Goal: Information Seeking & Learning: Learn about a topic

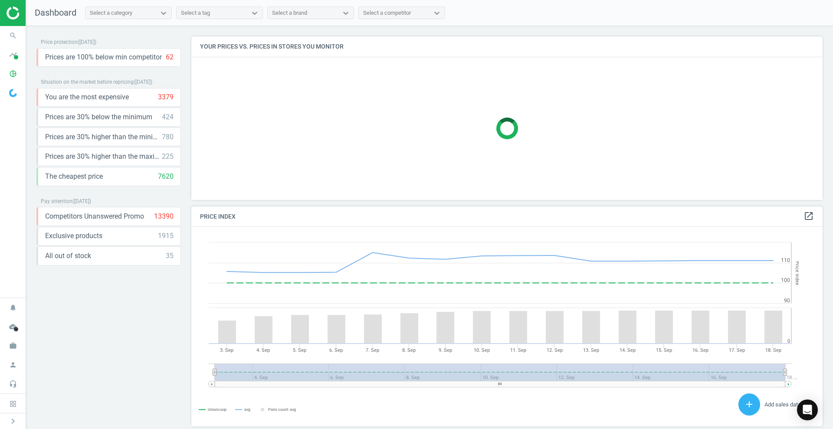
scroll to position [217, 640]
click at [122, 9] on div "Select a category" at bounding box center [111, 13] width 43 height 8
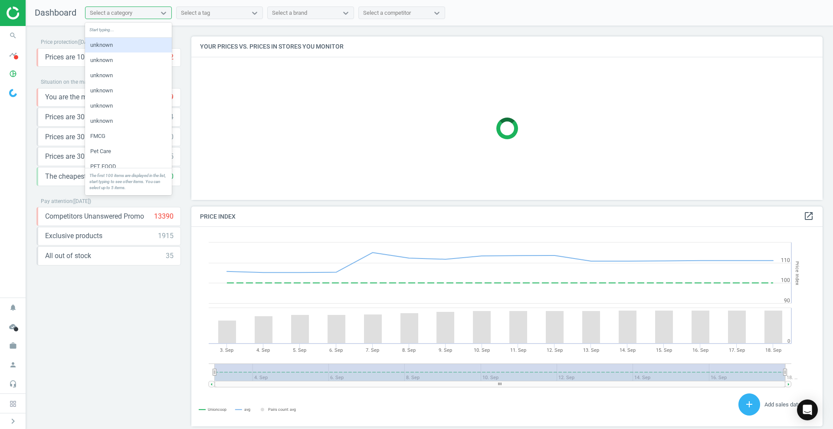
click at [122, 9] on div "Select a category" at bounding box center [111, 13] width 43 height 8
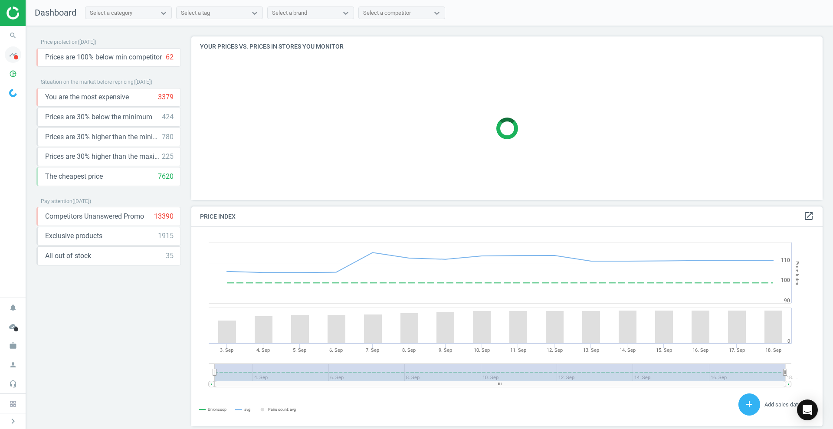
click at [16, 54] on icon "timeline" at bounding box center [13, 54] width 16 height 16
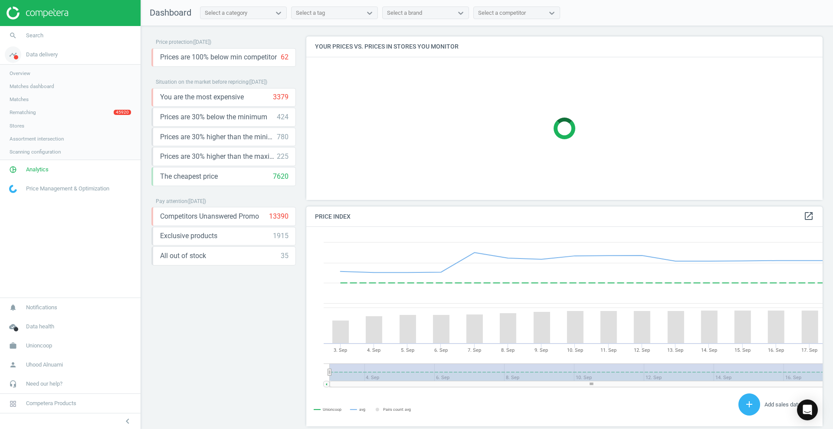
scroll to position [217, 525]
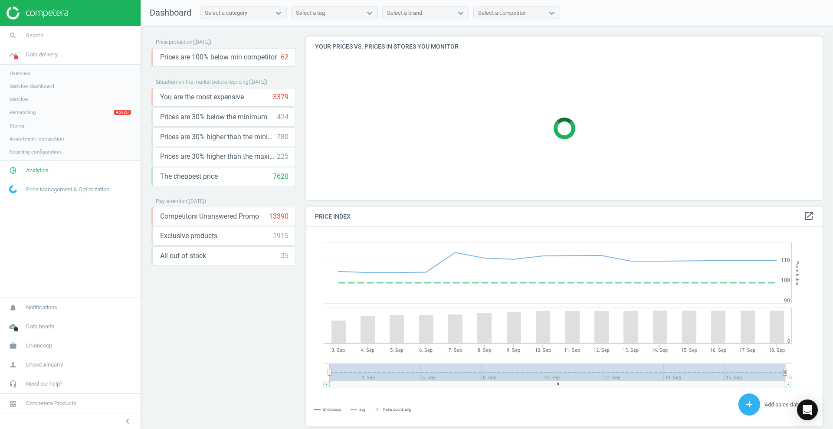
click at [55, 84] on link "Matches dashboard" at bounding box center [70, 86] width 141 height 13
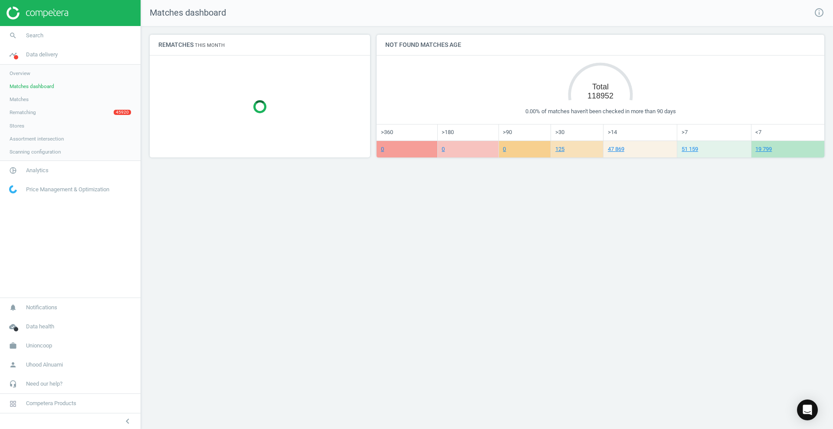
click at [17, 98] on span "Matches" at bounding box center [19, 99] width 19 height 7
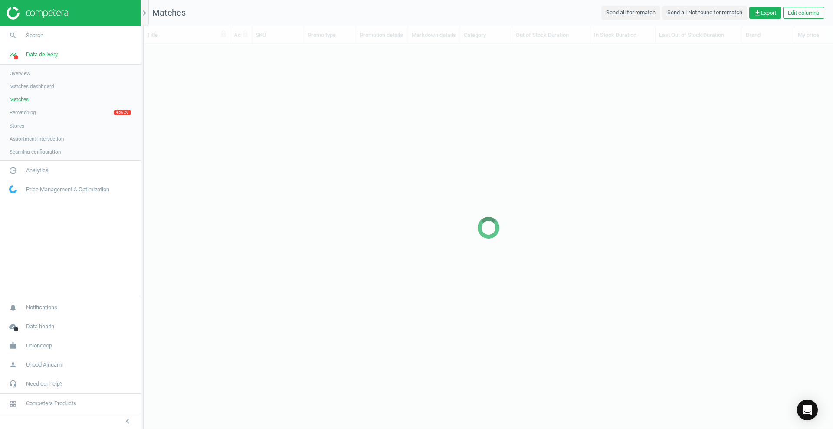
scroll to position [352, 681]
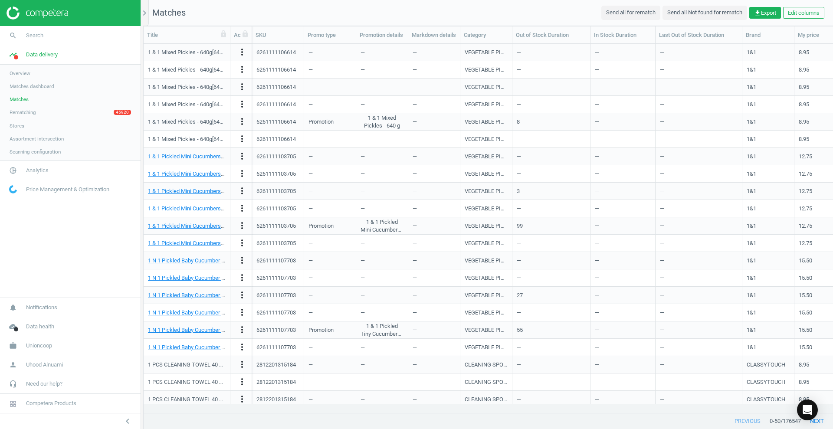
click at [38, 113] on link "Rematching 45920" at bounding box center [70, 112] width 141 height 13
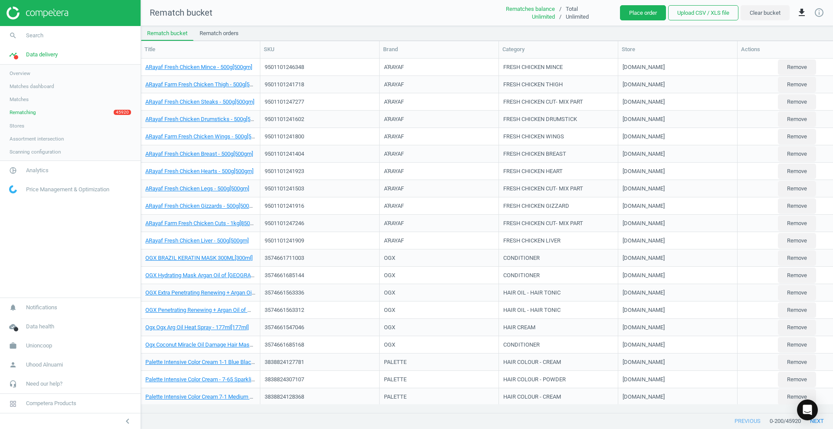
click at [37, 114] on link "Rematching 45920" at bounding box center [70, 112] width 141 height 13
click at [19, 101] on span "Matches" at bounding box center [19, 99] width 19 height 7
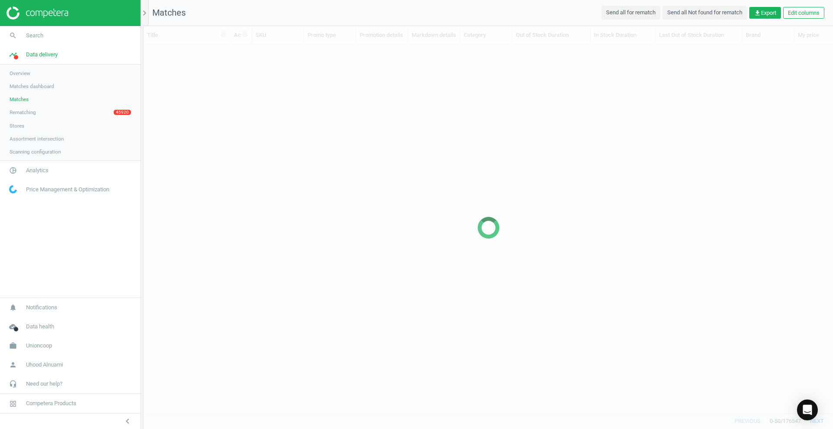
scroll to position [352, 681]
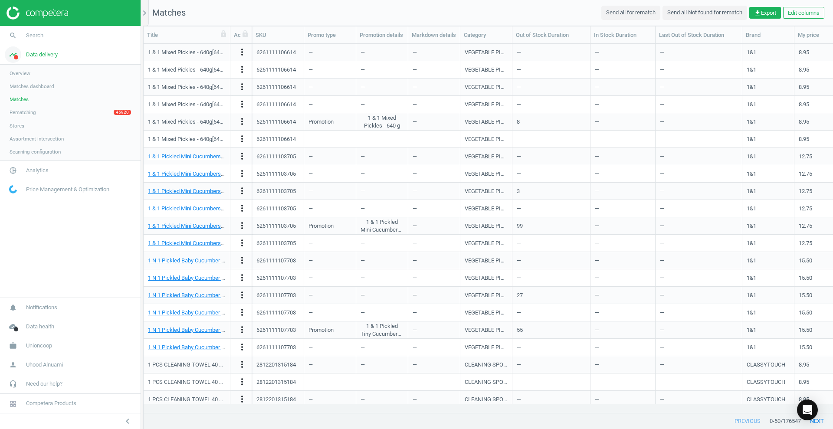
click at [40, 60] on link "timeline Data delivery" at bounding box center [70, 54] width 141 height 19
click at [41, 307] on span "Notifications" at bounding box center [41, 308] width 31 height 8
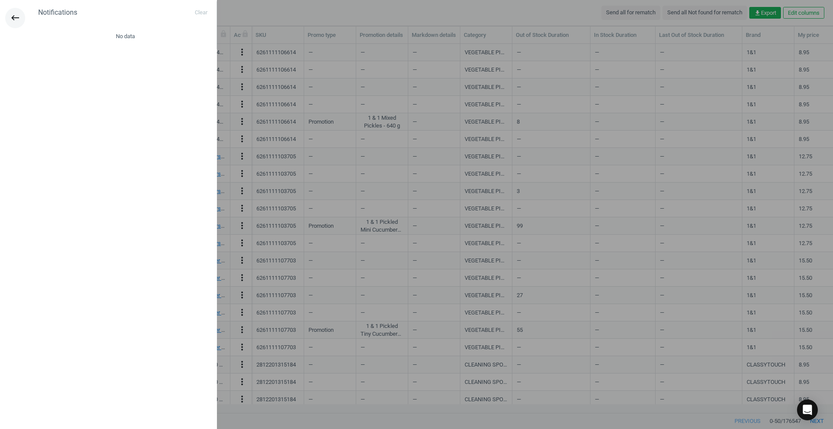
click at [15, 14] on icon "keyboard_backspace" at bounding box center [15, 18] width 10 height 10
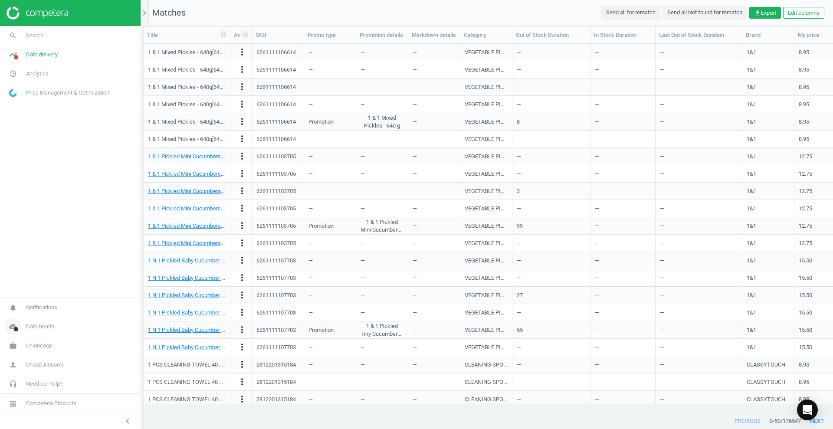
click at [46, 329] on span "Data health" at bounding box center [40, 327] width 28 height 8
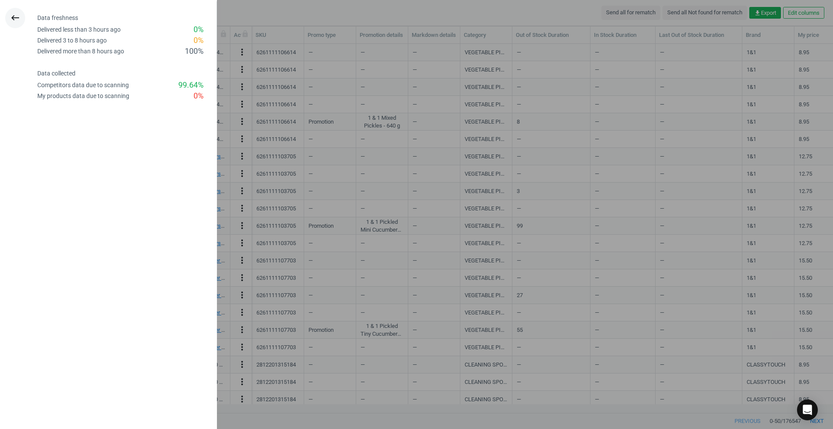
click at [12, 12] on button "keyboard_backspace" at bounding box center [15, 18] width 20 height 20
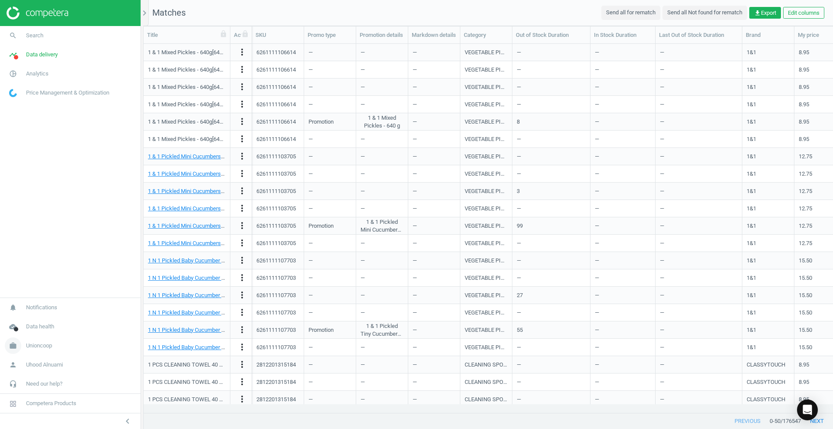
click at [38, 344] on span "Unioncoop" at bounding box center [39, 346] width 26 height 8
click at [32, 330] on span "Campaign settings" at bounding box center [31, 333] width 43 height 7
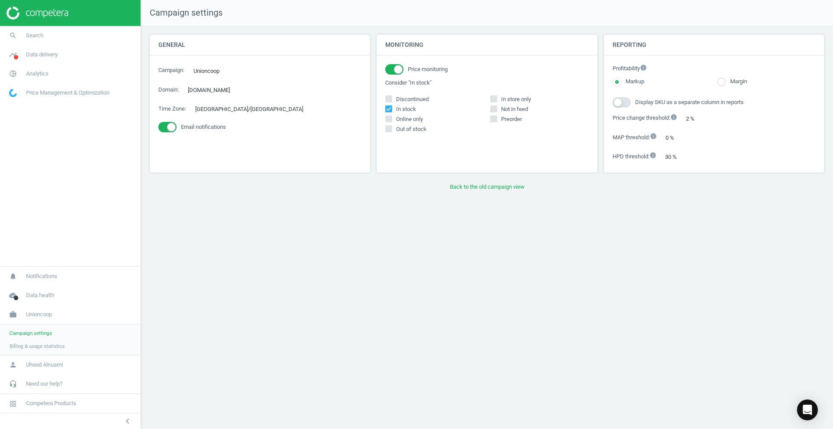
click at [724, 79] on div "General Campaign : Unioncoop edit Domain : unioncoop.ae edit Time Zone : Asia/D…" at bounding box center [487, 115] width 675 height 160
click at [724, 80] on div "General Campaign : Unioncoop edit Domain : unioncoop.ae edit Time Zone : Asia/D…" at bounding box center [487, 115] width 675 height 160
click at [717, 198] on div "Campaign settings General Campaign : Unioncoop edit Domain : unioncoop.ae edit …" at bounding box center [487, 214] width 692 height 429
click at [620, 98] on div "General Campaign : Unioncoop edit Domain : unioncoop.ae edit Time Zone : Asia/D…" at bounding box center [487, 115] width 675 height 160
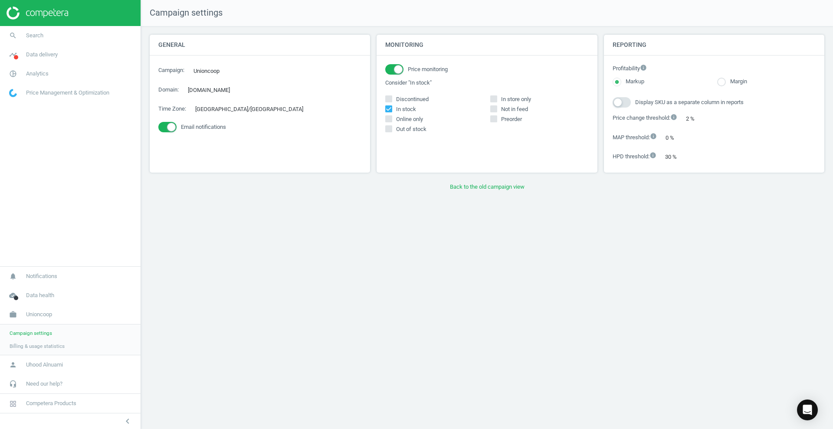
click at [627, 102] on div "General Campaign : Unioncoop edit Domain : unioncoop.ae edit Time Zone : Asia/D…" at bounding box center [487, 115] width 675 height 160
click at [678, 120] on div "General Campaign : Unioncoop edit Domain : unioncoop.ae edit Time Zone : Asia/D…" at bounding box center [487, 115] width 675 height 160
click at [491, 98] on div "General Campaign : Unioncoop edit Domain : unioncoop.ae edit Time Zone : Asia/D…" at bounding box center [487, 115] width 675 height 160
click at [42, 361] on span "Uhood Alnuami" at bounding box center [44, 365] width 37 height 8
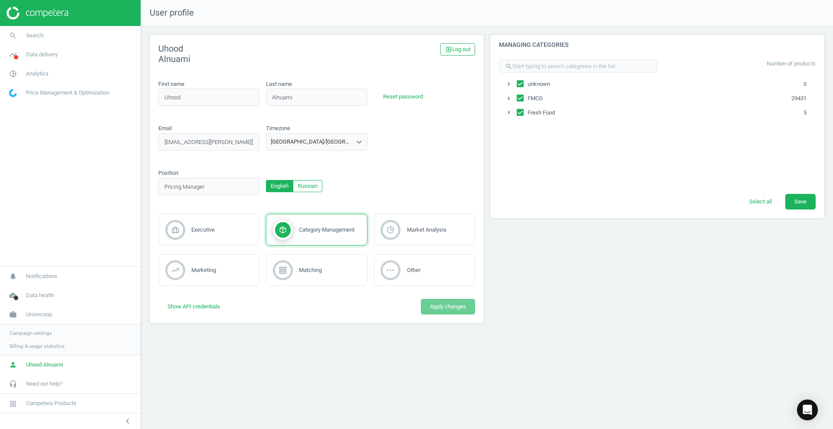
click at [520, 83] on input "unknown" at bounding box center [520, 84] width 7 height 6
click at [522, 82] on input "unknown" at bounding box center [520, 84] width 7 height 6
checkbox input "false"
drag, startPoint x: 809, startPoint y: 200, endPoint x: 455, endPoint y: 167, distance: 355.6
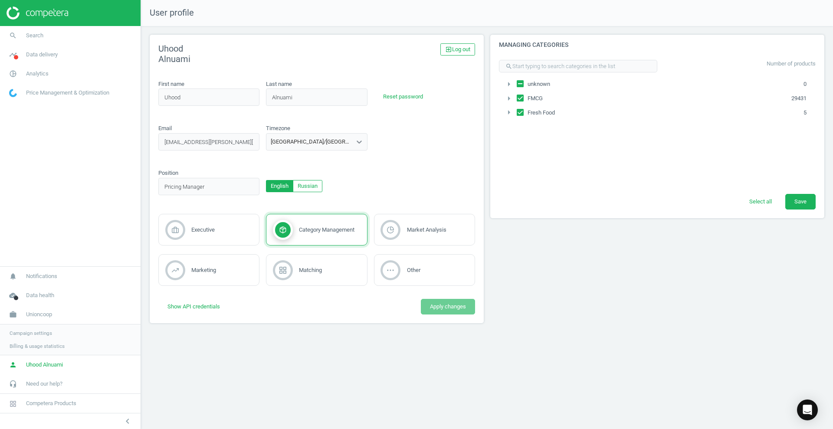
click at [492, 274] on div "Managing categories search Number of products arrow_right unknown 0 arrow_right…" at bounding box center [657, 182] width 341 height 295
click at [520, 110] on input "Fresh Food" at bounding box center [520, 113] width 7 height 6
checkbox input "false"
click at [801, 202] on span "Save" at bounding box center [800, 202] width 12 height 8
click at [46, 13] on img at bounding box center [38, 13] width 62 height 13
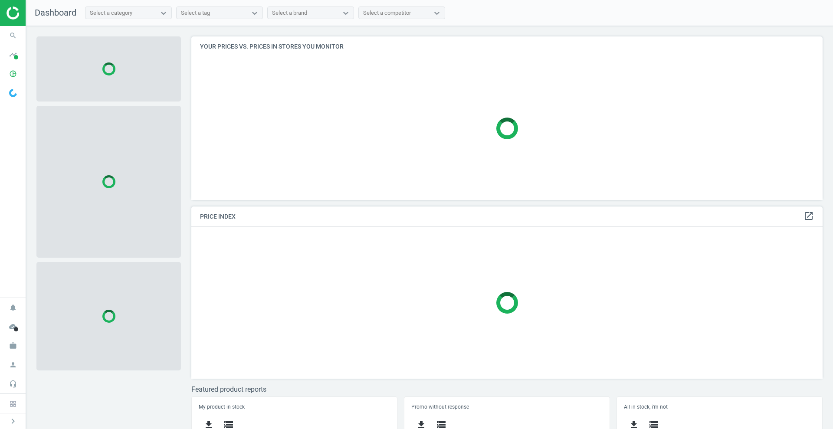
scroll to position [180, 640]
click at [138, 13] on div "Select a category" at bounding box center [120, 12] width 70 height 11
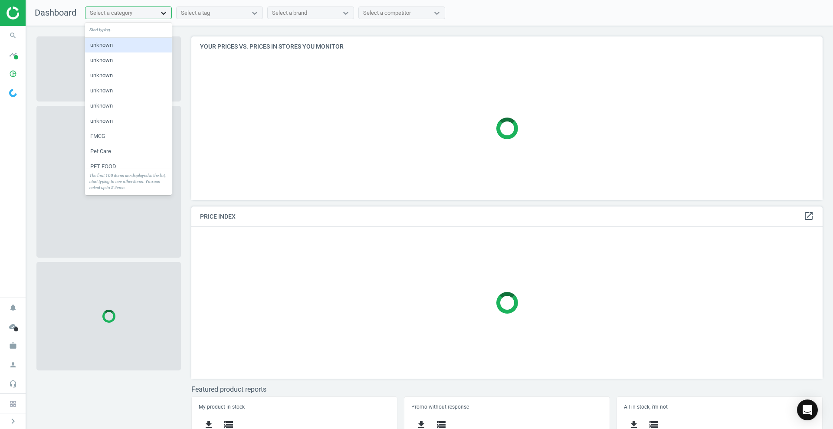
click at [157, 13] on div at bounding box center [164, 13] width 16 height 9
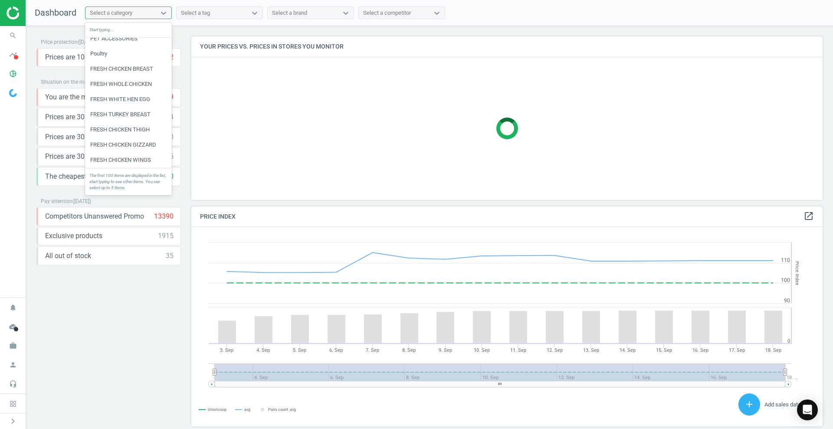
scroll to position [217, 640]
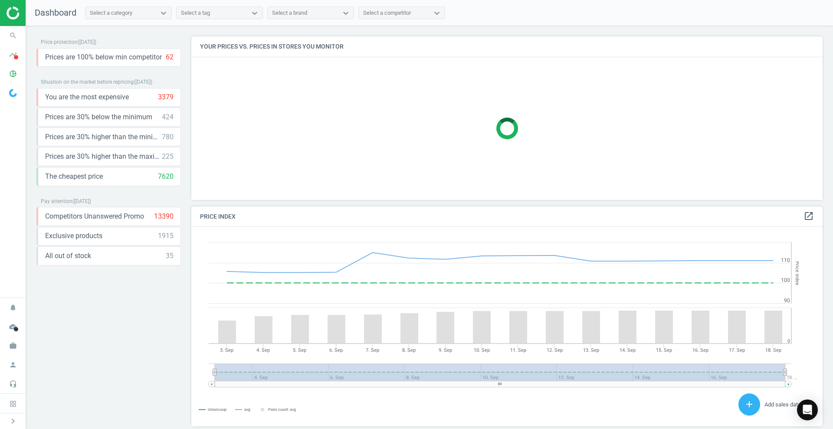
click at [207, 3] on nav "Dashboard Select a category Select a tag Select a brand Select a competitor" at bounding box center [429, 13] width 807 height 26
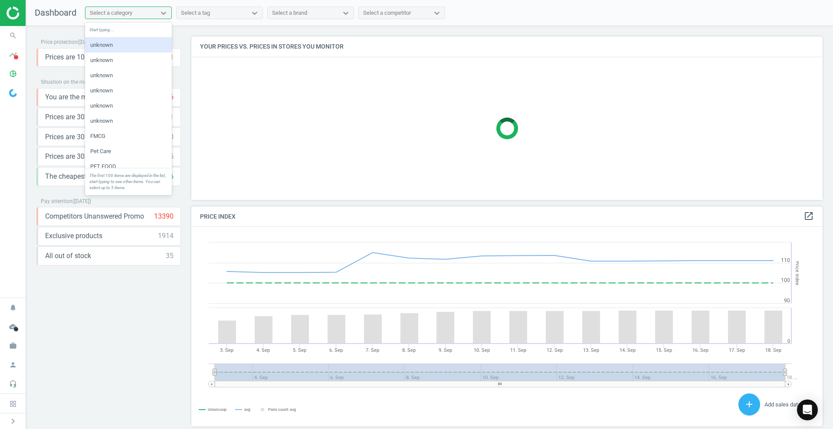
click at [152, 10] on div "Select a category" at bounding box center [120, 12] width 70 height 11
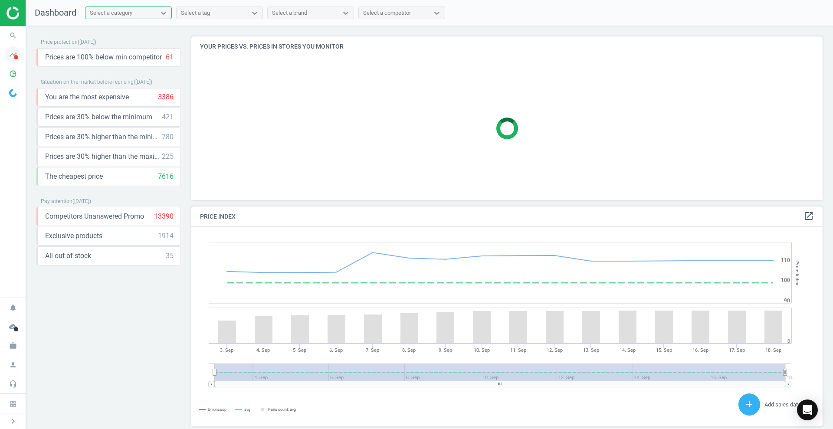
click at [16, 53] on icon "timeline" at bounding box center [13, 54] width 16 height 16
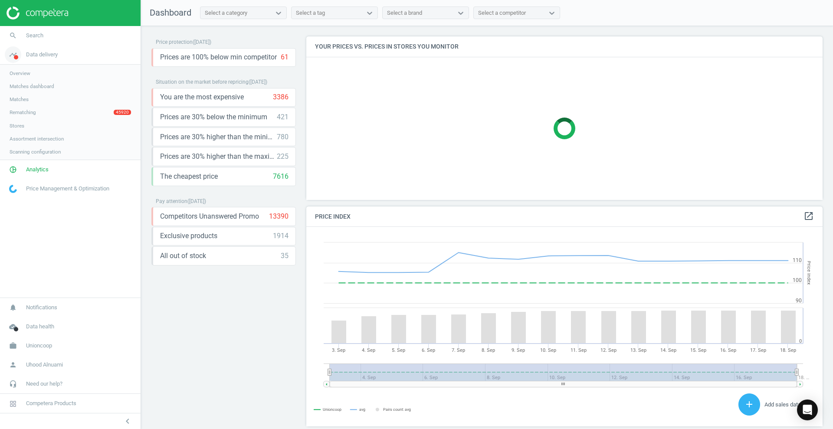
scroll to position [217, 525]
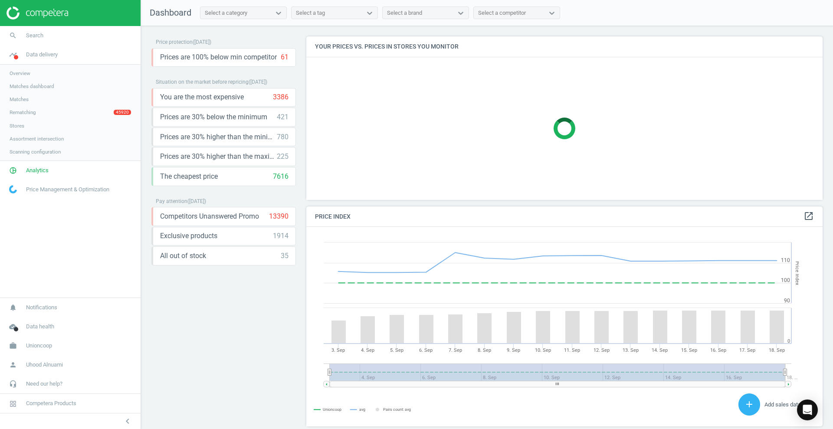
click at [44, 88] on span "Matches dashboard" at bounding box center [32, 86] width 45 height 7
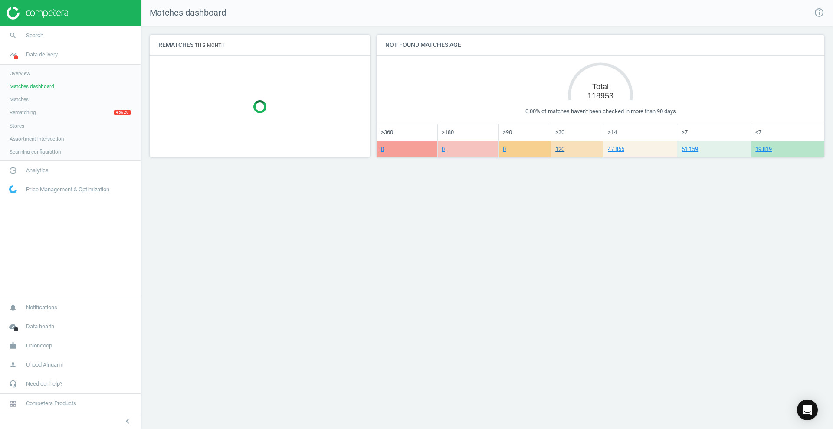
click at [559, 151] on link "120" at bounding box center [559, 149] width 9 height 7
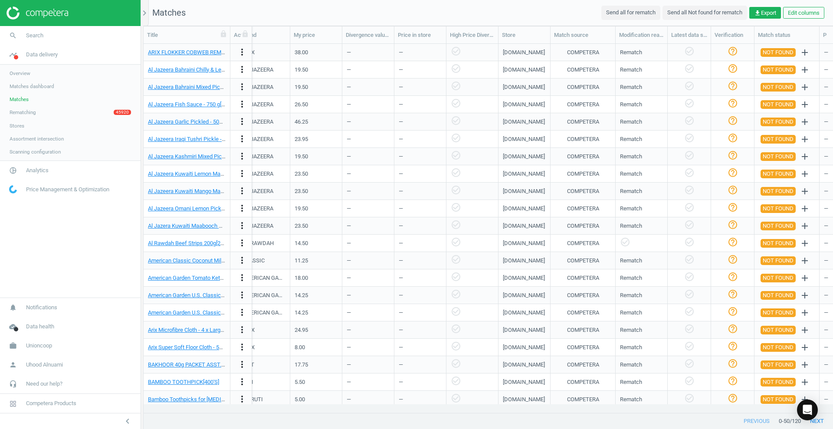
scroll to position [0, 920]
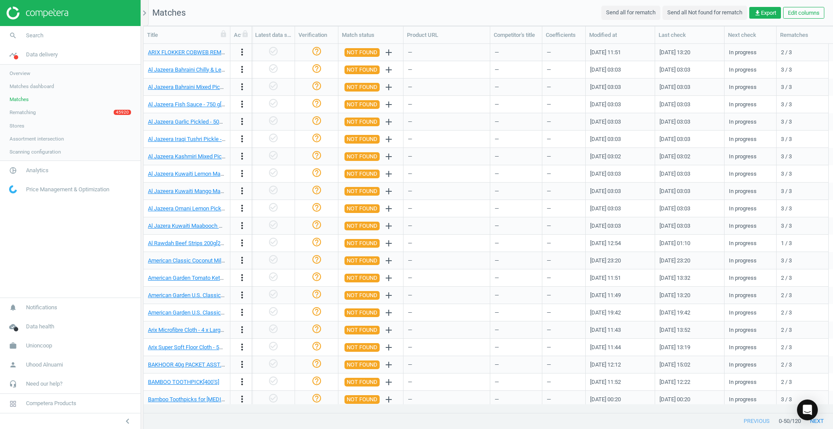
click at [29, 75] on span "Overview" at bounding box center [20, 73] width 21 height 7
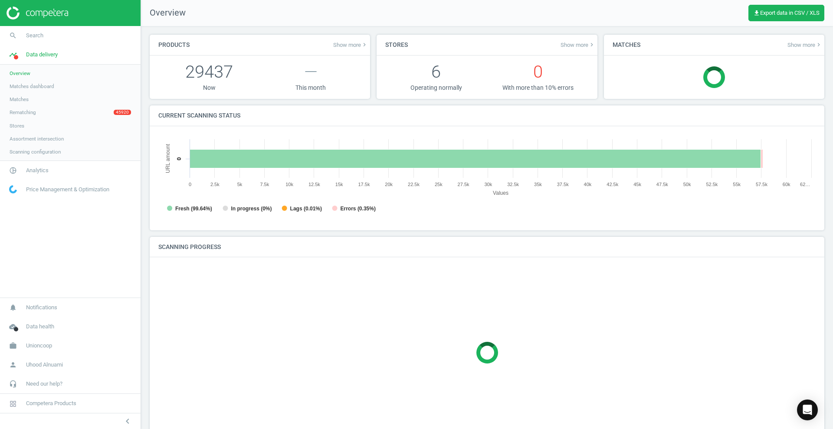
scroll to position [4, 4]
click at [38, 88] on span "Matches dashboard" at bounding box center [32, 86] width 45 height 7
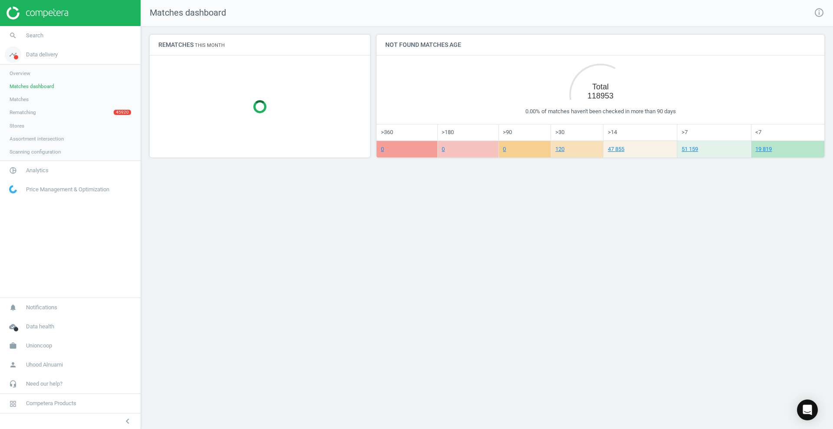
click at [45, 53] on span "Data delivery" at bounding box center [42, 55] width 32 height 8
click at [25, 99] on span "Matches" at bounding box center [19, 99] width 19 height 7
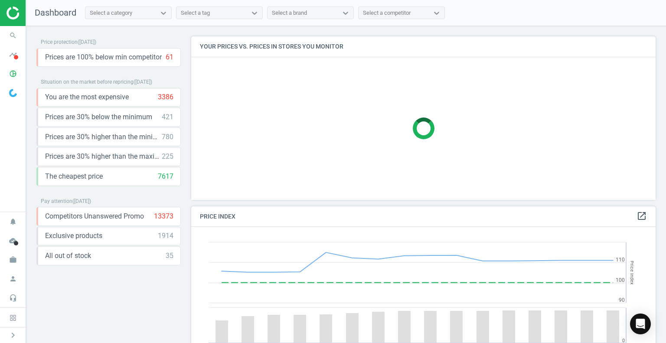
click at [16, 8] on img at bounding box center [38, 13] width 62 height 13
click at [12, 38] on icon "search" at bounding box center [13, 35] width 16 height 16
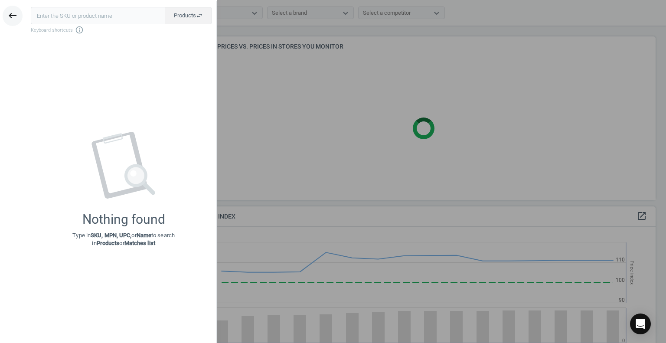
click at [12, 14] on icon "keyboard_backspace" at bounding box center [12, 15] width 10 height 10
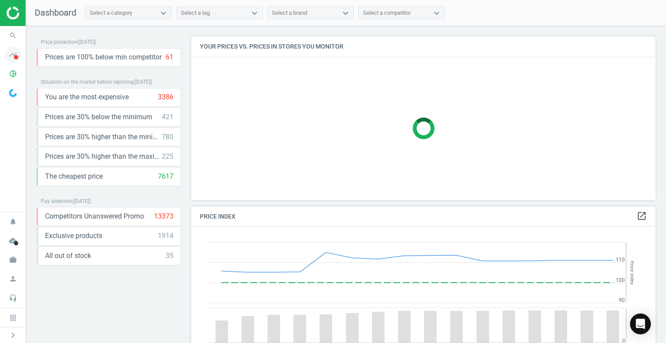
click at [13, 56] on icon "timeline" at bounding box center [13, 54] width 16 height 16
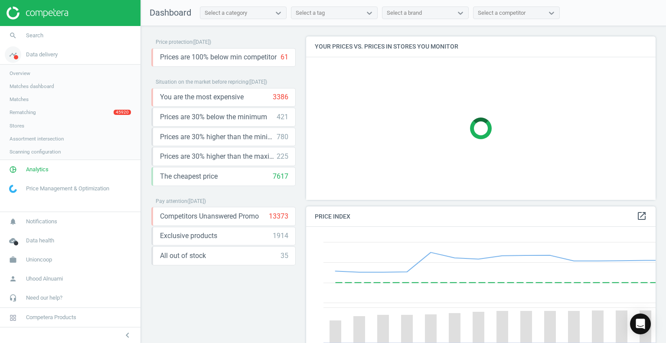
scroll to position [4, 4]
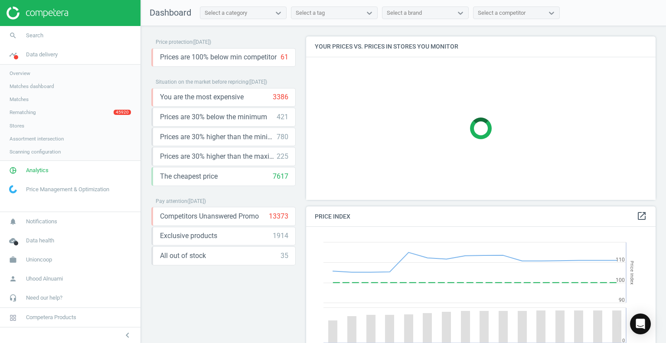
click at [28, 71] on span "Overview" at bounding box center [20, 73] width 21 height 7
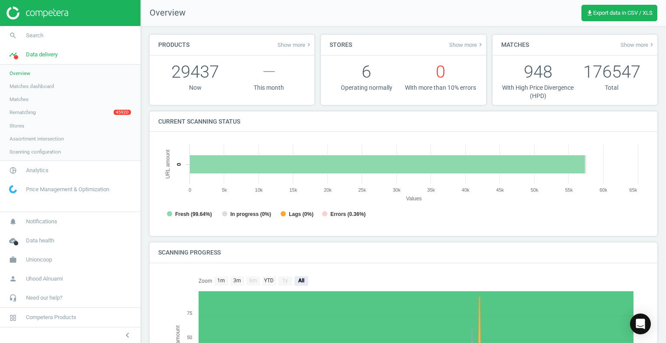
click at [25, 83] on span "Matches dashboard" at bounding box center [32, 86] width 45 height 7
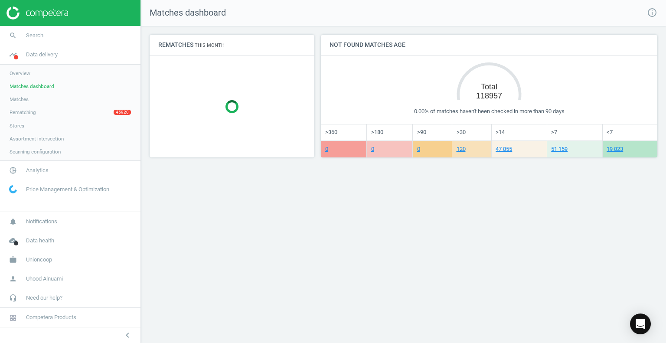
click at [26, 97] on span "Matches" at bounding box center [19, 99] width 19 height 7
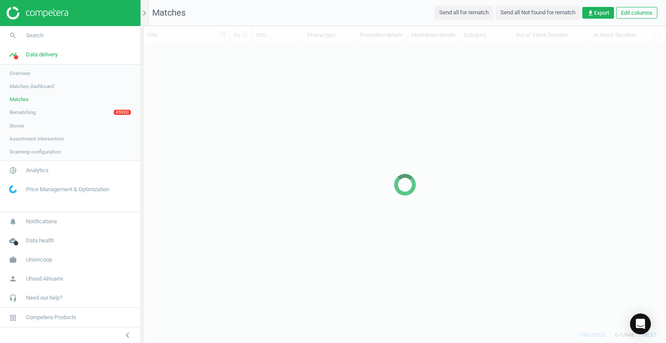
scroll to position [270, 516]
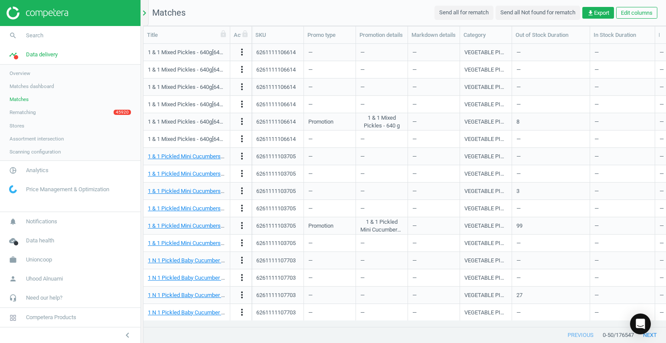
click at [142, 13] on icon "chevron_right" at bounding box center [144, 13] width 10 height 10
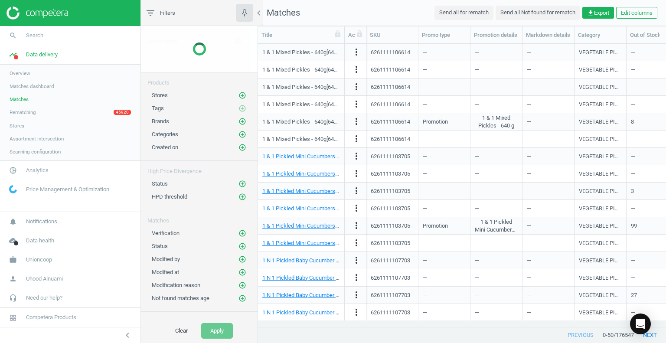
scroll to position [270, 402]
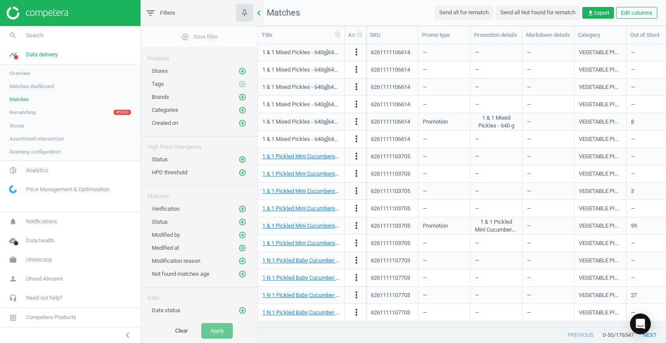
click at [261, 9] on icon "chevron_left" at bounding box center [259, 13] width 10 height 10
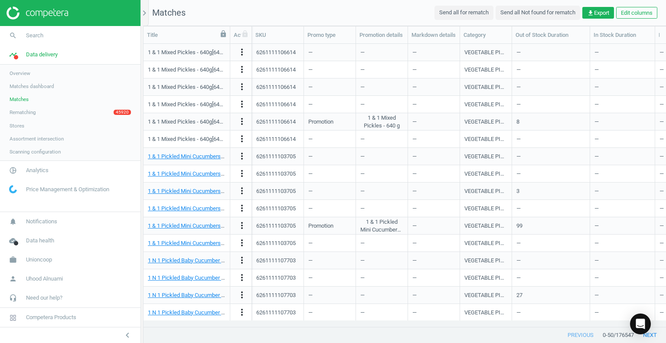
click at [221, 33] on icon at bounding box center [223, 33] width 5 height 7
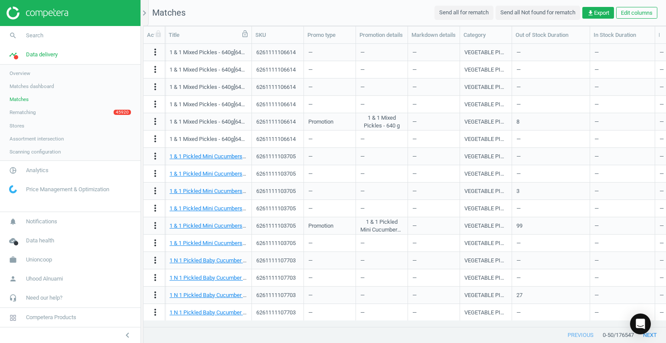
click at [243, 33] on icon at bounding box center [245, 33] width 5 height 7
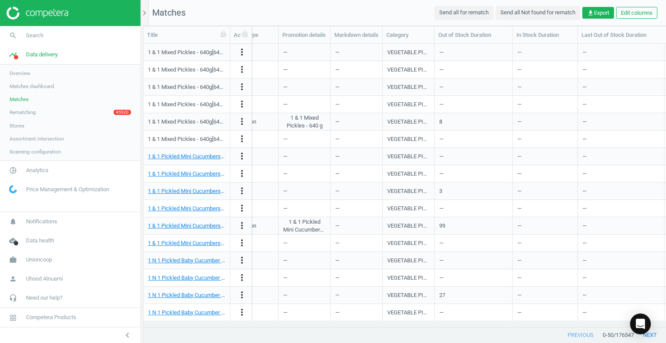
scroll to position [0, 0]
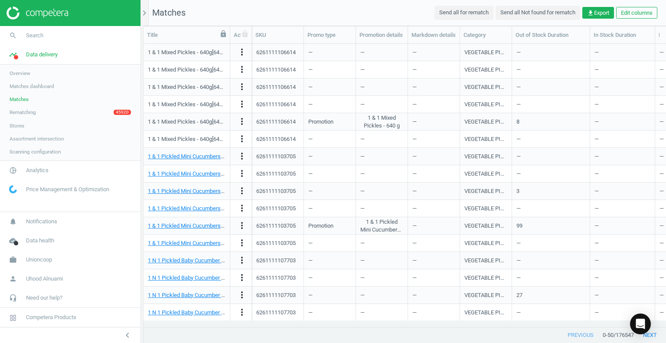
click at [223, 33] on icon at bounding box center [223, 33] width 5 height 7
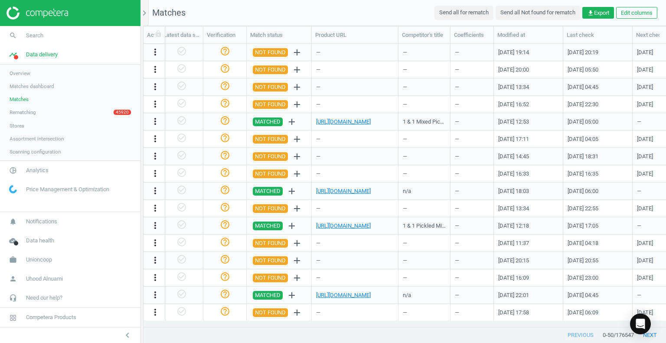
scroll to position [0, 1086]
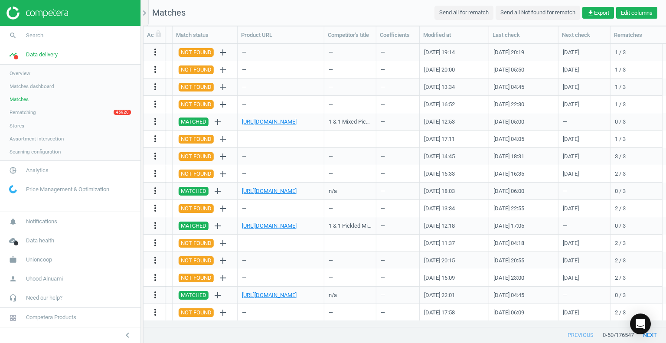
click at [630, 12] on button "Edit columns" at bounding box center [637, 13] width 41 height 12
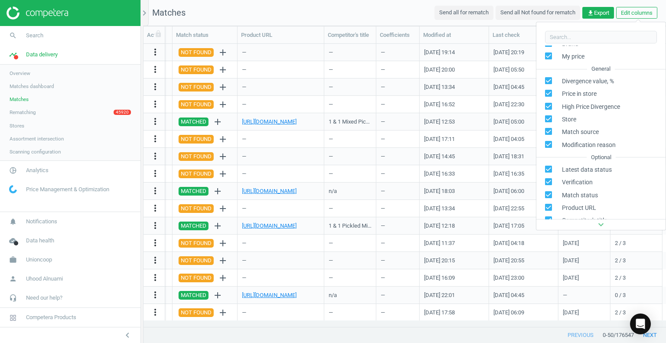
scroll to position [200, 0]
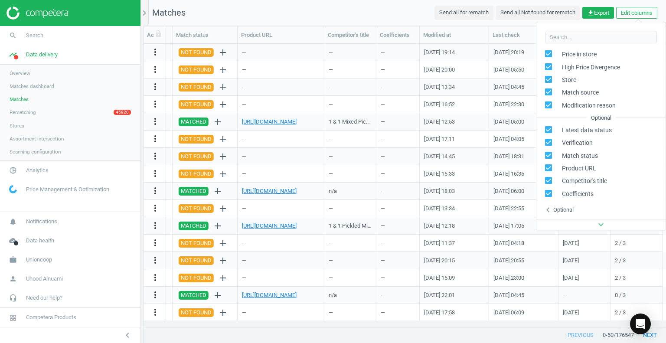
click at [606, 226] on icon "expand_more" at bounding box center [601, 225] width 10 height 10
click at [558, 208] on div "Optional" at bounding box center [564, 210] width 20 height 8
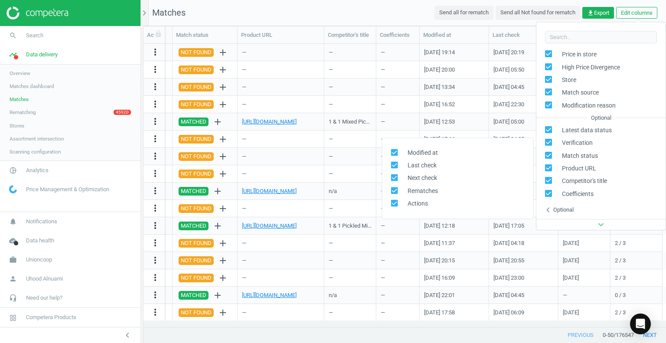
click at [607, 223] on div "expand_more" at bounding box center [601, 224] width 129 height 11
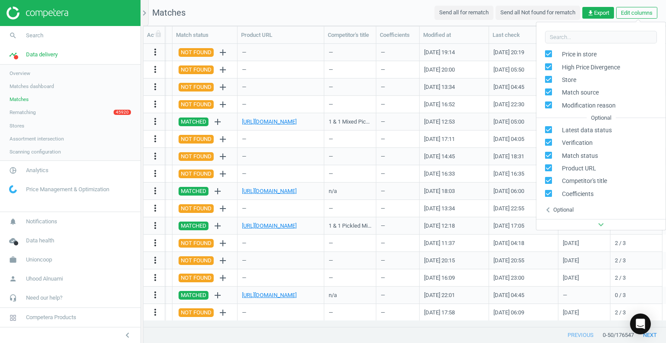
click at [399, 17] on nav "Matches Send all for rematch Send all Not found for rematch get_app Export Edit…" at bounding box center [405, 13] width 523 height 26
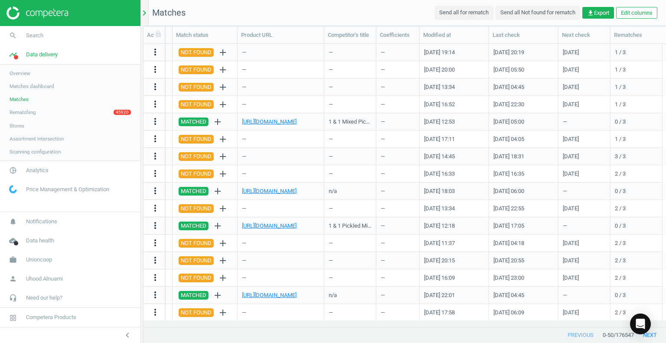
click at [145, 10] on icon "chevron_right" at bounding box center [144, 13] width 10 height 10
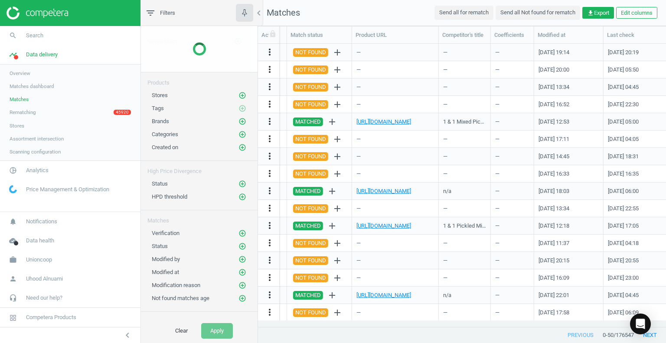
scroll to position [270, 402]
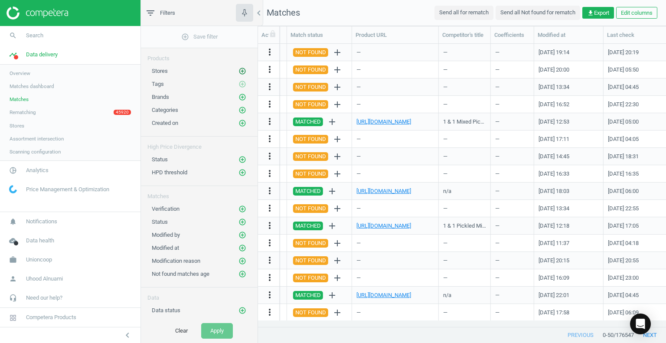
click at [239, 67] on icon "add_circle_outline" at bounding box center [243, 71] width 8 height 8
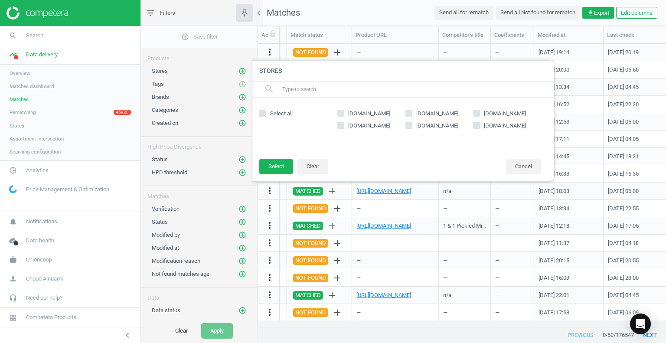
click at [240, 97] on div "Brands add_circle_outline" at bounding box center [199, 95] width 117 height 13
click at [239, 95] on icon "add_circle_outline" at bounding box center [243, 97] width 8 height 8
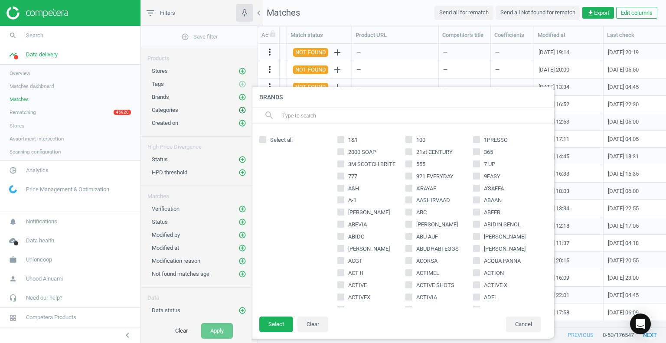
click at [239, 109] on icon "add_circle_outline" at bounding box center [243, 110] width 8 height 8
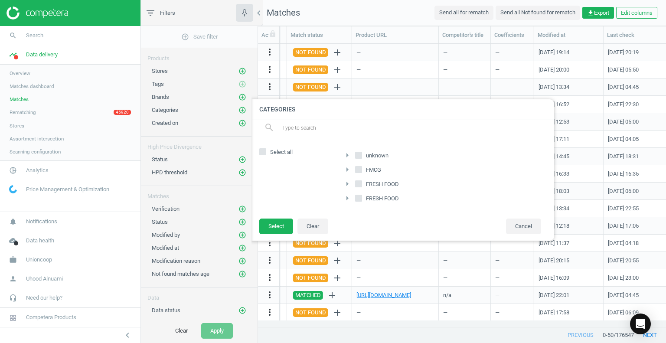
click at [348, 183] on icon "arrow_right" at bounding box center [347, 184] width 10 height 10
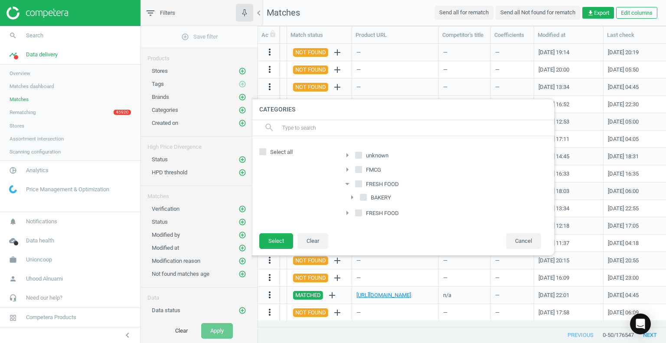
click at [345, 212] on icon "arrow_right" at bounding box center [347, 213] width 10 height 10
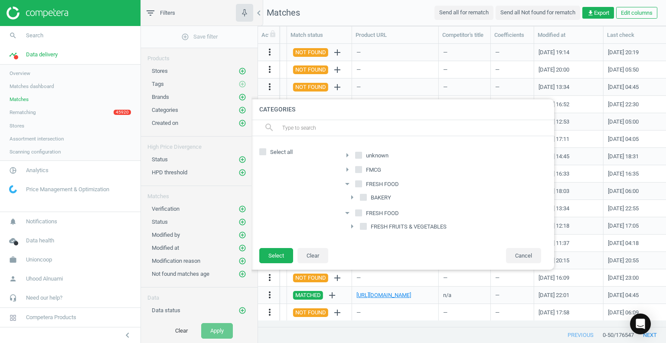
click at [342, 169] on li "arrow_right FMCG" at bounding box center [395, 170] width 114 height 15
click at [344, 169] on icon "arrow_right" at bounding box center [347, 169] width 10 height 10
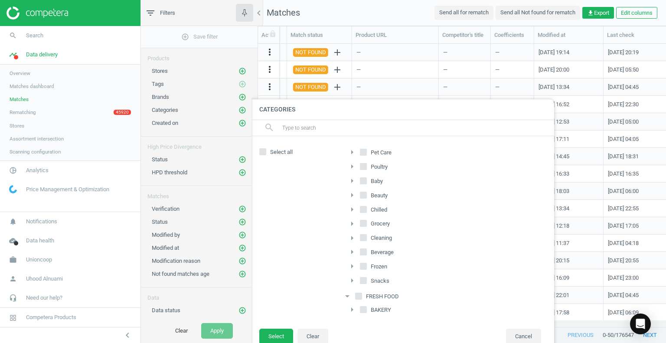
scroll to position [16, 0]
click at [354, 178] on icon "arrow_right" at bounding box center [352, 182] width 10 height 10
click at [355, 194] on icon "arrow_right" at bounding box center [357, 195] width 10 height 10
click at [348, 168] on icon "arrow_drop_down" at bounding box center [347, 169] width 10 height 10
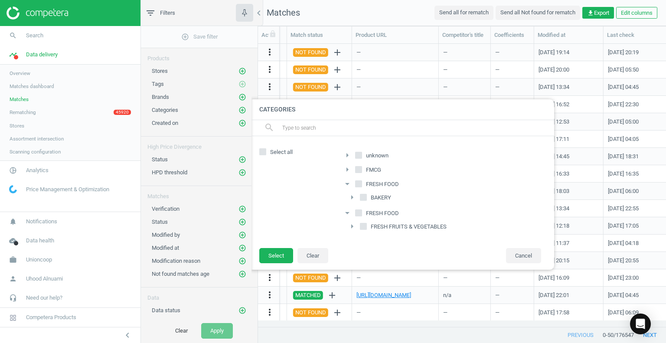
click at [351, 173] on icon "arrow_right" at bounding box center [347, 169] width 10 height 10
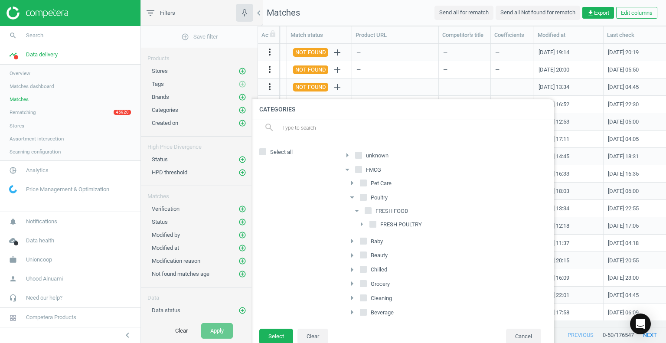
click at [348, 182] on icon "arrow_right" at bounding box center [352, 183] width 10 height 10
click at [348, 182] on icon "arrow_drop_down" at bounding box center [352, 183] width 10 height 10
click at [354, 197] on icon "arrow_drop_down" at bounding box center [352, 197] width 10 height 10
click at [348, 152] on icon "arrow_right" at bounding box center [347, 155] width 10 height 10
click at [360, 154] on input "unknown" at bounding box center [359, 155] width 6 height 6
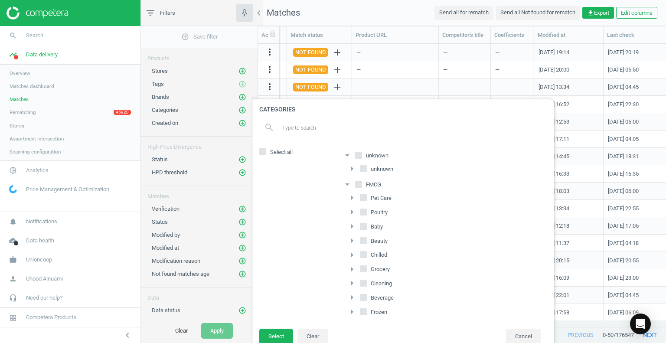
checkbox input "true"
click at [265, 337] on button "Select" at bounding box center [276, 337] width 34 height 16
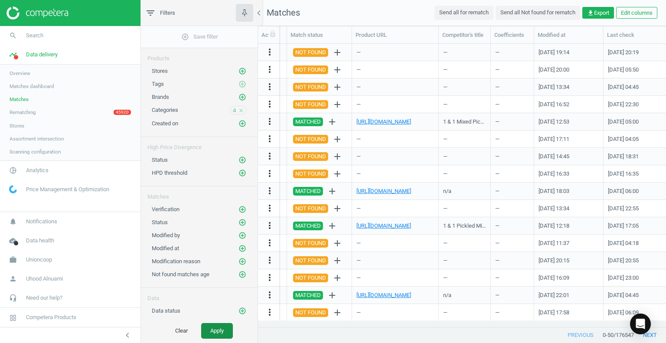
click at [222, 328] on button "Apply" at bounding box center [217, 331] width 32 height 16
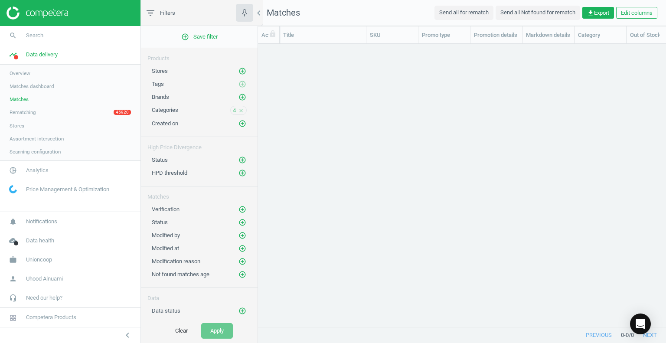
click at [238, 108] on icon "close" at bounding box center [241, 111] width 6 height 6
click at [203, 113] on div "Categories add_circle_outline" at bounding box center [199, 110] width 95 height 9
click at [239, 109] on icon "add_circle_outline" at bounding box center [243, 110] width 8 height 8
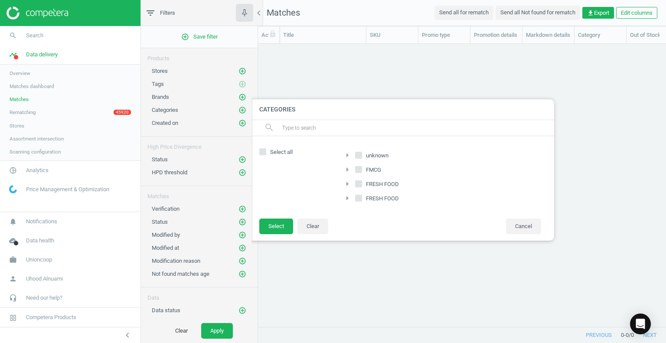
click at [358, 157] on input "unknown" at bounding box center [359, 155] width 6 height 6
checkbox input "true"
click at [279, 225] on button "Select" at bounding box center [276, 227] width 34 height 16
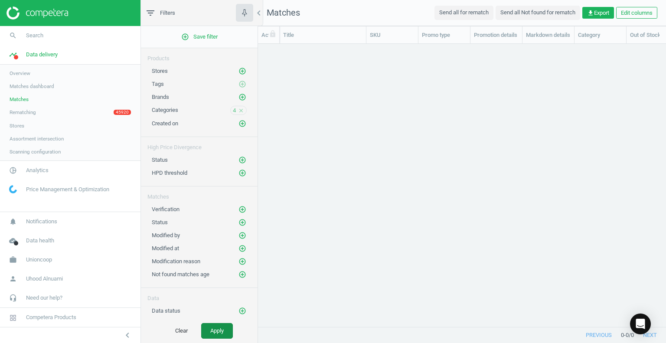
click at [224, 331] on button "Apply" at bounding box center [217, 331] width 32 height 16
click at [211, 329] on button "Apply" at bounding box center [217, 331] width 32 height 16
click at [217, 332] on button "Apply" at bounding box center [217, 331] width 32 height 16
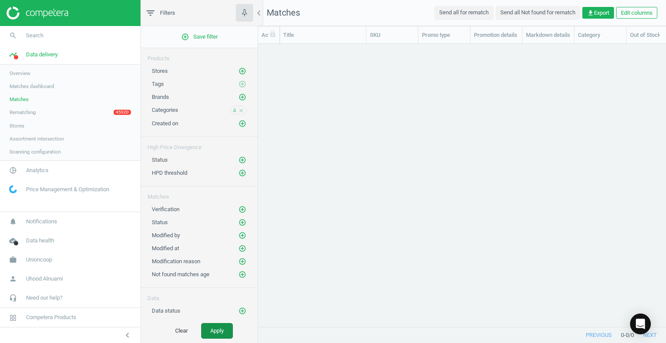
click at [217, 332] on button "Apply" at bounding box center [217, 331] width 32 height 16
click at [238, 109] on icon "close" at bounding box center [241, 111] width 6 height 6
click at [260, 13] on icon "chevron_left" at bounding box center [259, 13] width 10 height 10
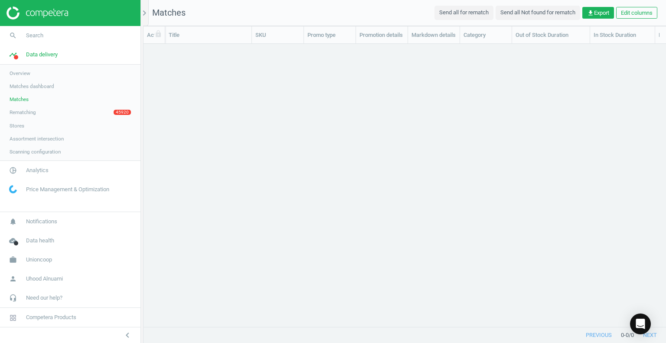
scroll to position [270, 516]
drag, startPoint x: 29, startPoint y: 71, endPoint x: 31, endPoint y: 67, distance: 4.7
click at [29, 71] on span "Overview" at bounding box center [20, 73] width 21 height 7
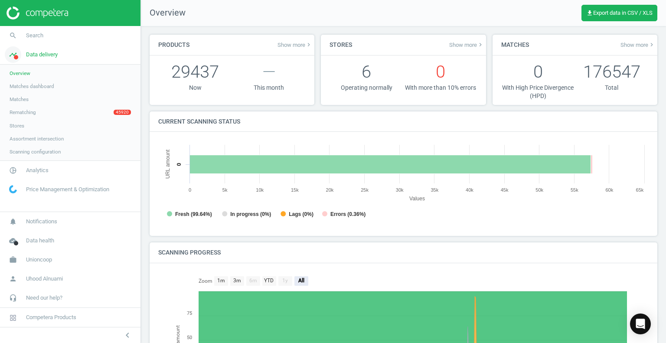
scroll to position [187, 497]
click at [19, 100] on span "Matches" at bounding box center [19, 99] width 19 height 7
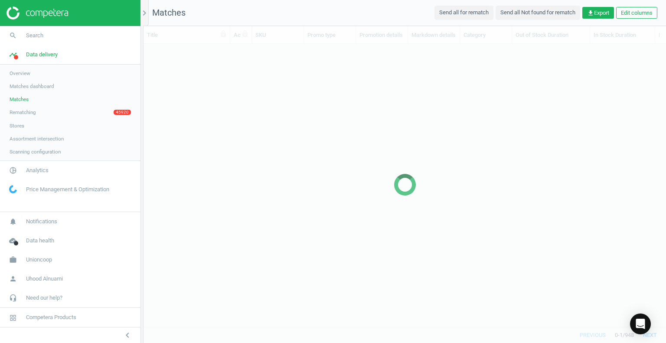
scroll to position [270, 516]
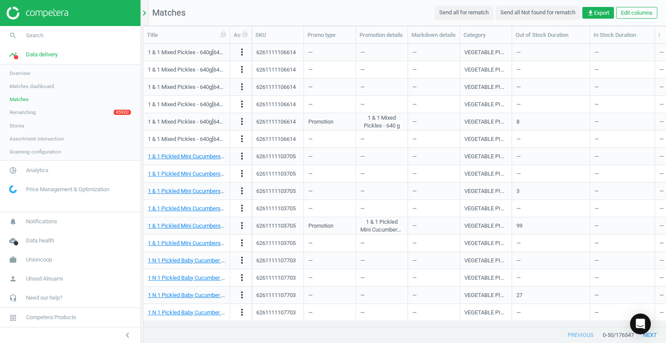
click at [148, 14] on icon "chevron_right" at bounding box center [144, 13] width 10 height 10
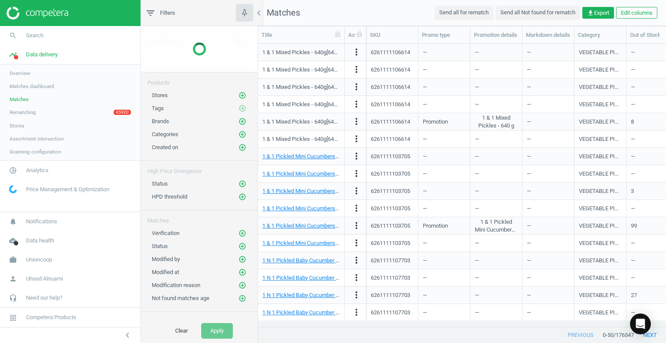
scroll to position [270, 402]
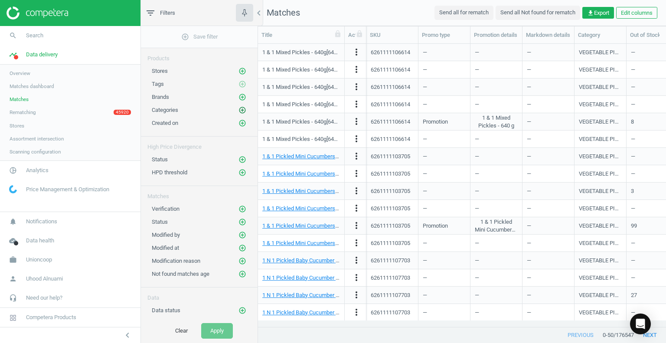
click at [239, 110] on icon "add_circle_outline" at bounding box center [243, 110] width 8 height 8
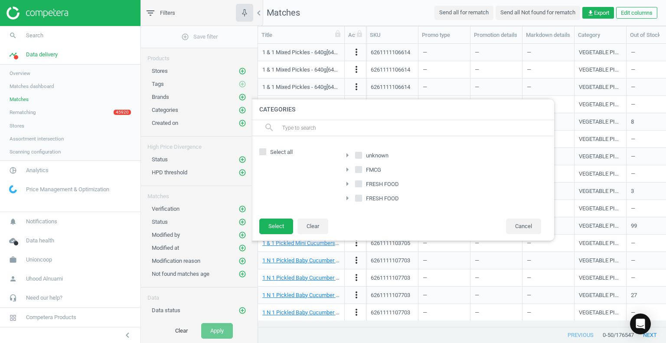
click at [364, 152] on span "unknown" at bounding box center [377, 156] width 26 height 8
click at [362, 152] on input "unknown" at bounding box center [359, 155] width 6 height 6
checkbox input "true"
click at [279, 223] on button "Select" at bounding box center [276, 227] width 34 height 16
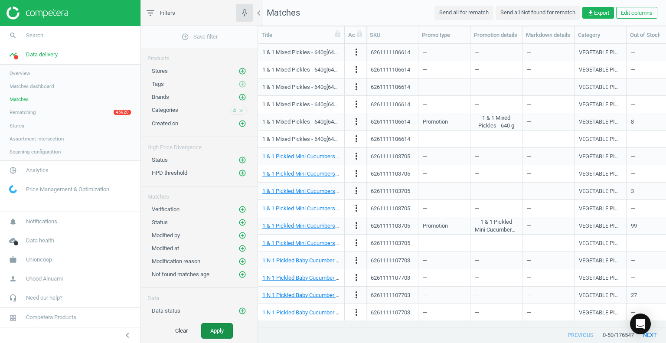
click at [213, 330] on button "Apply" at bounding box center [217, 331] width 32 height 16
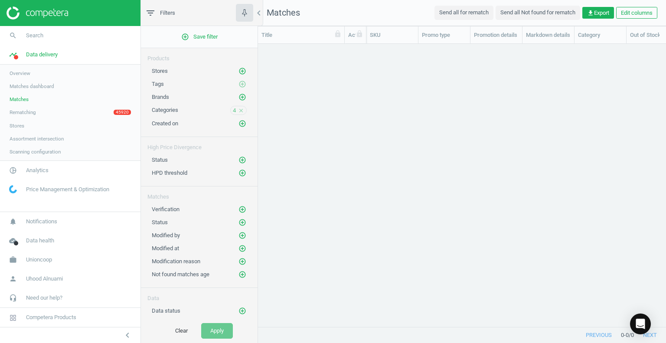
click at [238, 111] on icon "close" at bounding box center [241, 111] width 6 height 6
click at [27, 72] on span "Overview" at bounding box center [20, 73] width 21 height 7
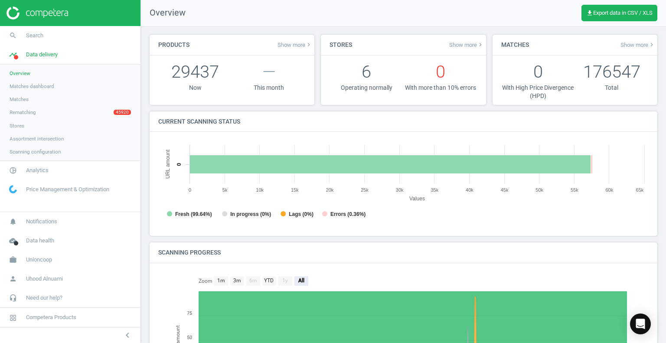
scroll to position [187, 497]
click at [38, 56] on span "Data delivery" at bounding box center [42, 55] width 32 height 8
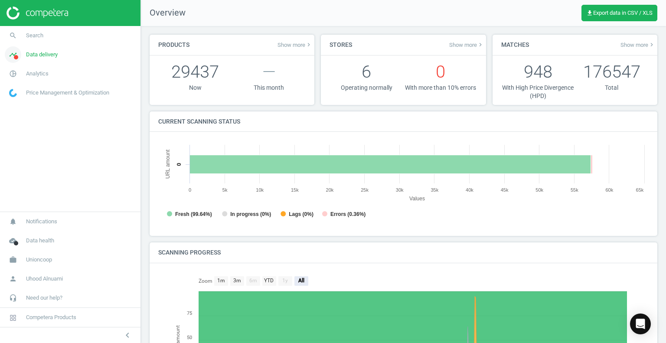
click at [37, 55] on span "Data delivery" at bounding box center [42, 55] width 32 height 8
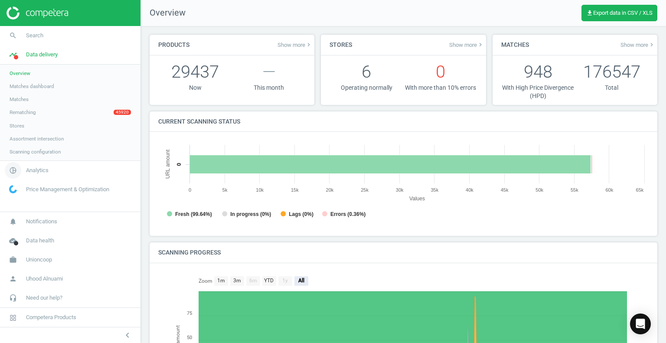
click at [37, 170] on span "Analytics" at bounding box center [37, 171] width 23 height 8
click at [12, 89] on span "Overview" at bounding box center [20, 92] width 21 height 7
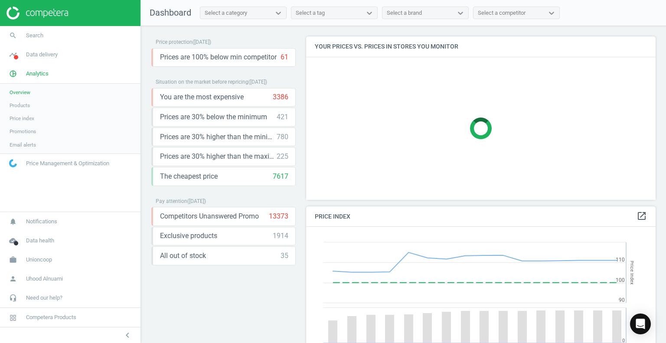
scroll to position [213, 357]
click at [246, 116] on span "Prices are 30% below the minimum" at bounding box center [213, 117] width 107 height 10
click at [285, 116] on icon "keyboard_arrow_down" at bounding box center [287, 117] width 10 height 10
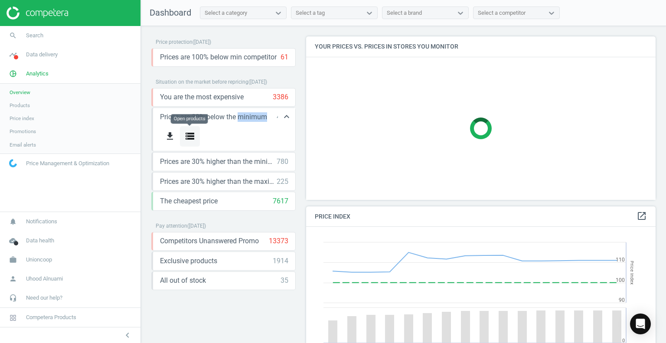
click at [187, 135] on icon "storage" at bounding box center [190, 136] width 10 height 10
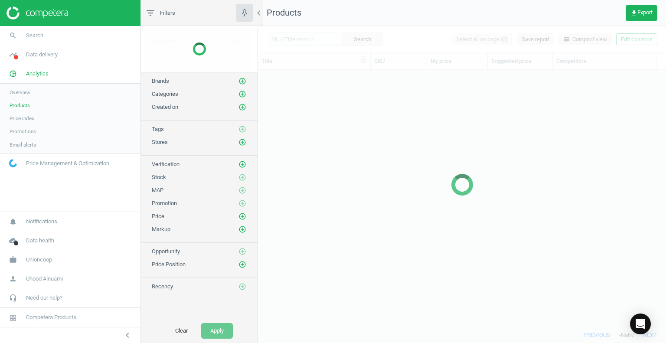
scroll to position [244, 402]
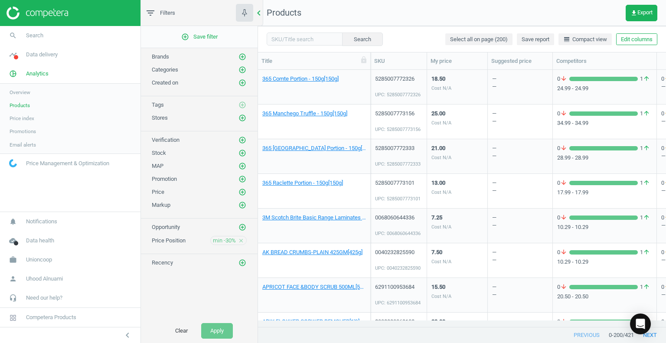
click at [259, 12] on icon "chevron_left" at bounding box center [259, 13] width 10 height 10
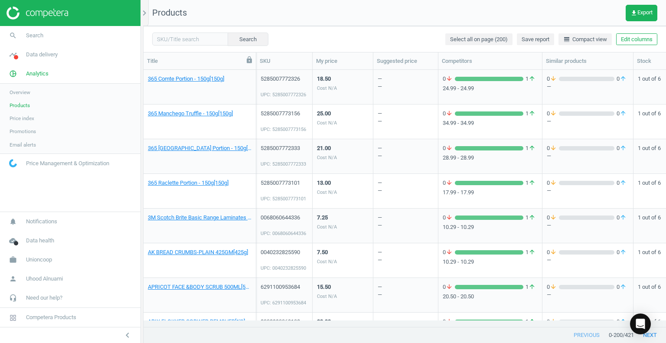
click at [249, 60] on icon at bounding box center [249, 59] width 5 height 7
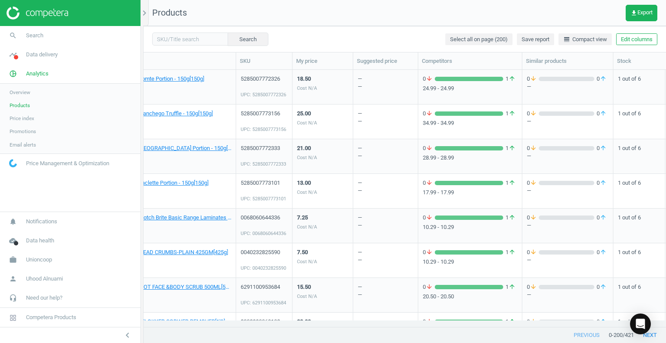
scroll to position [0, 0]
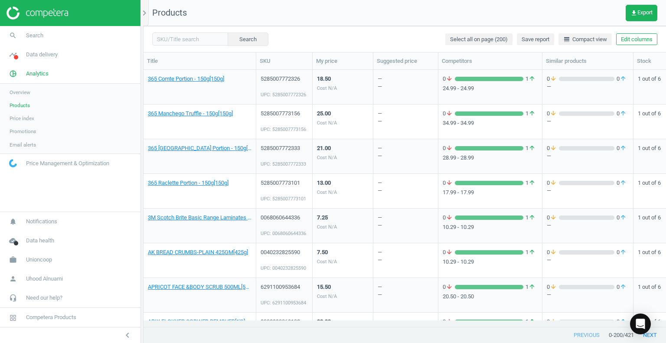
click at [192, 331] on div "previous 0 - 200 / 421 next" at bounding box center [405, 336] width 523 height 16
click at [304, 36] on div "Search Select all on page (200) Save report line_weight Compact view Edit colum…" at bounding box center [405, 39] width 523 height 26
click at [24, 90] on span "Overview" at bounding box center [20, 92] width 21 height 7
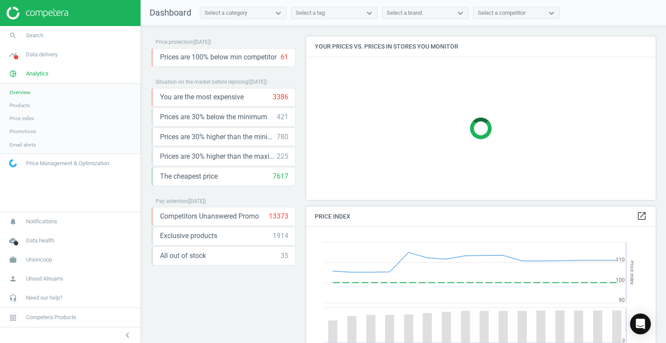
scroll to position [213, 357]
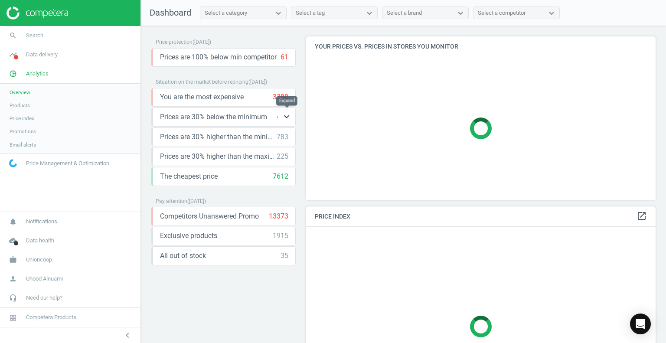
click at [288, 114] on icon "keyboard_arrow_down" at bounding box center [287, 117] width 10 height 10
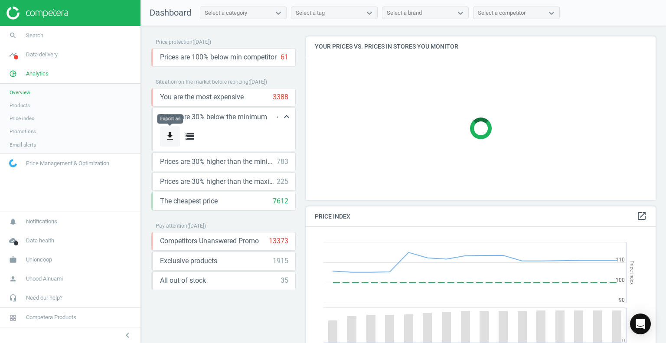
click at [173, 133] on icon "get_app" at bounding box center [170, 136] width 10 height 10
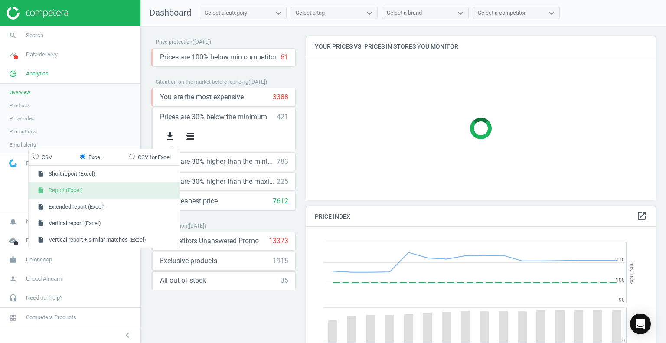
click at [74, 190] on button "insert_drive_file Report (Excel)" at bounding box center [104, 190] width 151 height 16
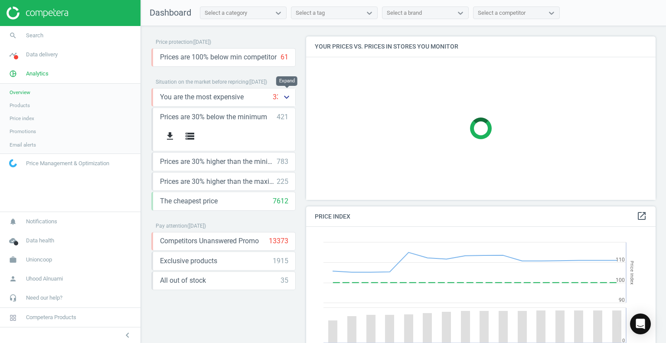
click at [290, 95] on icon "keyboard_arrow_down" at bounding box center [287, 97] width 10 height 10
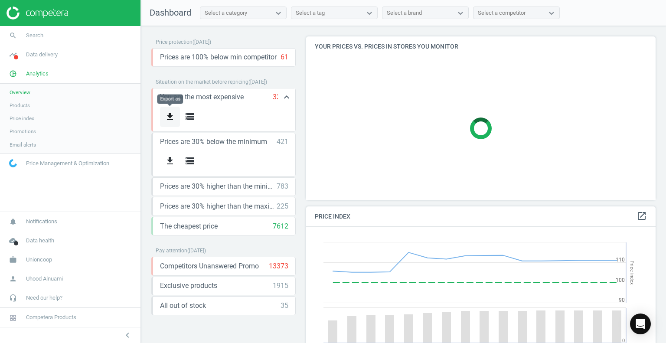
click at [171, 115] on icon "get_app" at bounding box center [170, 117] width 10 height 10
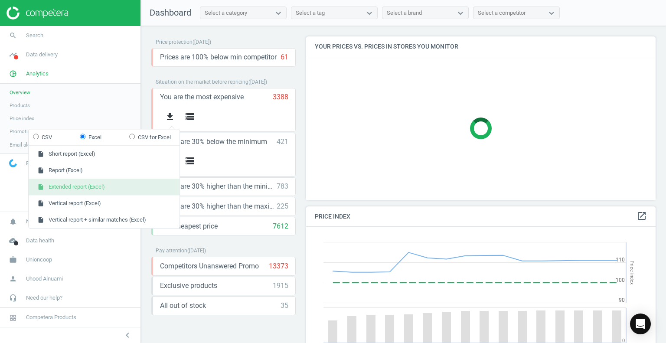
click at [57, 187] on button "insert_drive_file Extended report (Excel)" at bounding box center [104, 187] width 151 height 16
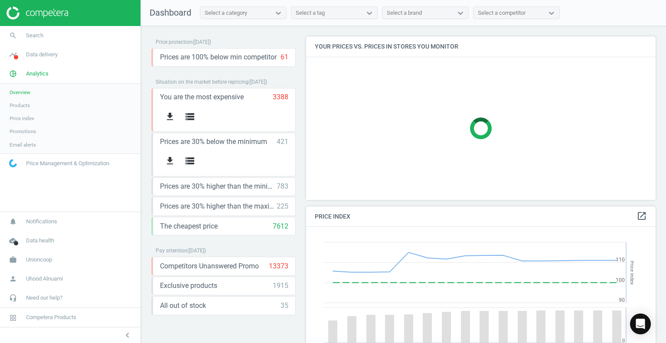
click at [22, 102] on span "Products" at bounding box center [20, 105] width 20 height 7
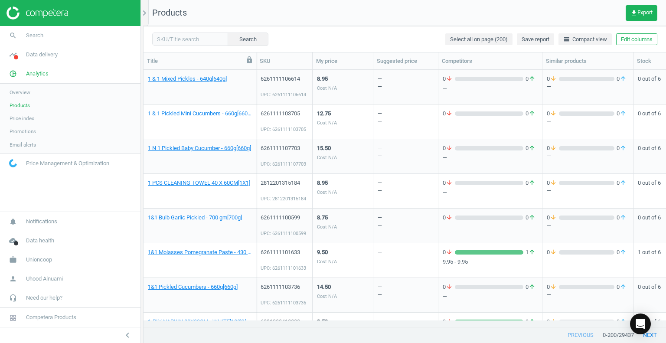
click at [248, 60] on icon at bounding box center [249, 59] width 5 height 7
click at [199, 80] on link "1 & 1 Mixed Pickles - 640g[640g]" at bounding box center [187, 79] width 79 height 8
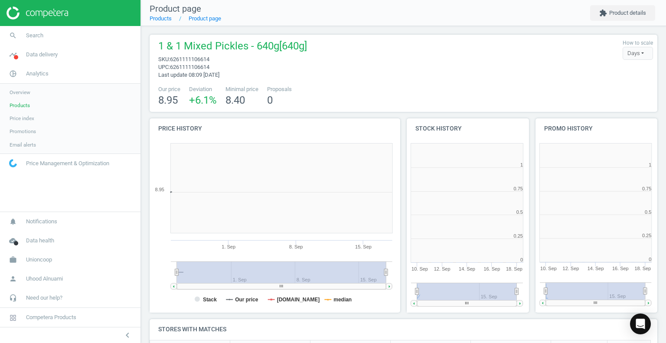
scroll to position [187, 134]
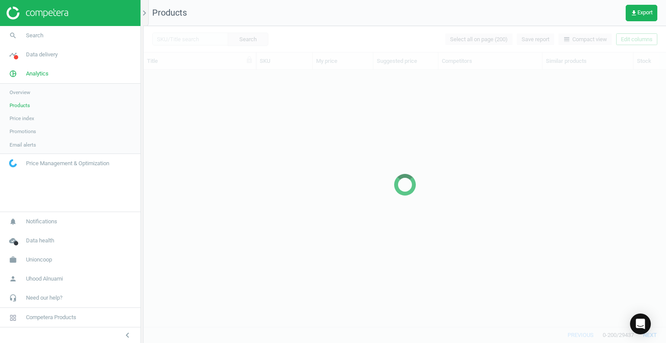
scroll to position [244, 516]
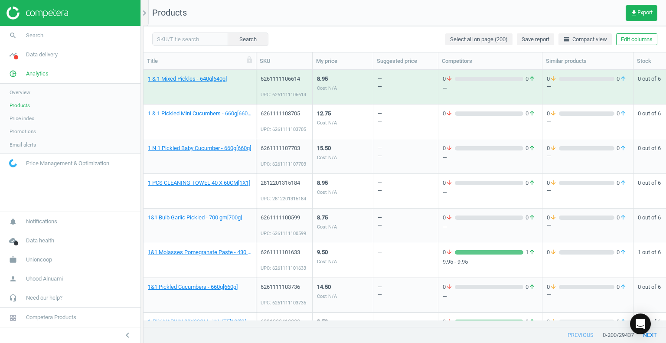
click at [247, 94] on div "1 & 1 Mixed Pickles - 640g[640g]" at bounding box center [200, 89] width 104 height 28
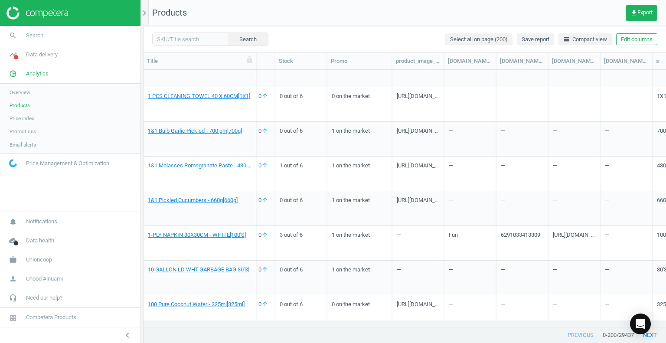
scroll to position [0, 358]
click at [429, 98] on div "[URL][DOMAIN_NAME]" at bounding box center [418, 106] width 43 height 28
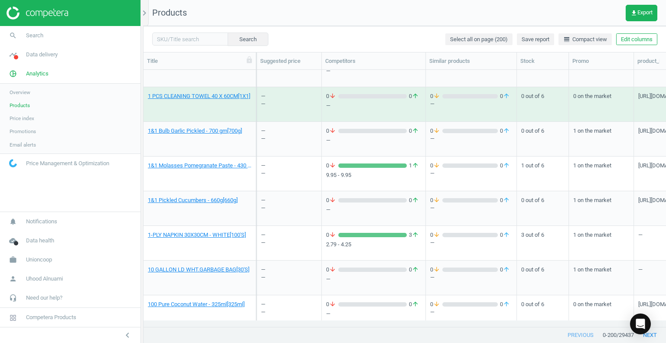
scroll to position [0, 0]
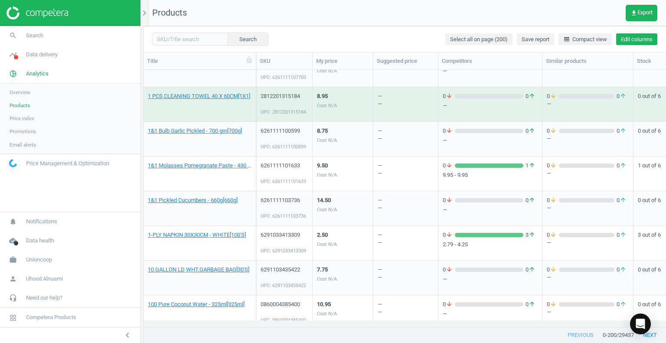
click at [640, 39] on button "Edit columns" at bounding box center [637, 39] width 41 height 12
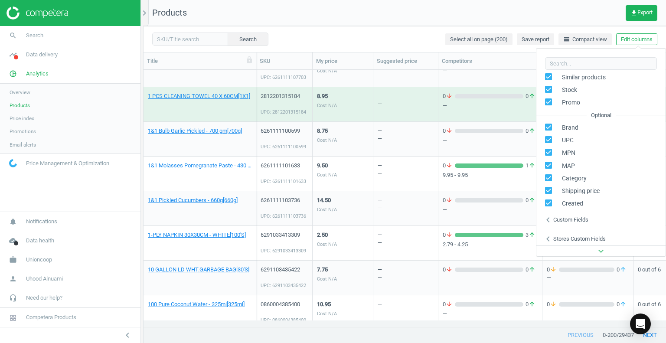
scroll to position [87, 0]
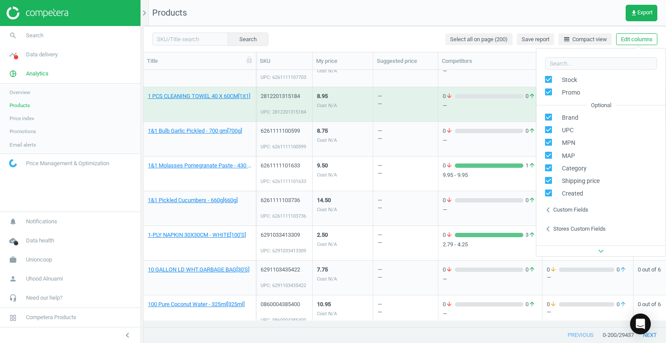
click at [597, 26] on div "Search Select all on page (200) Save report line_weight Compact view Edit colum…" at bounding box center [405, 39] width 523 height 26
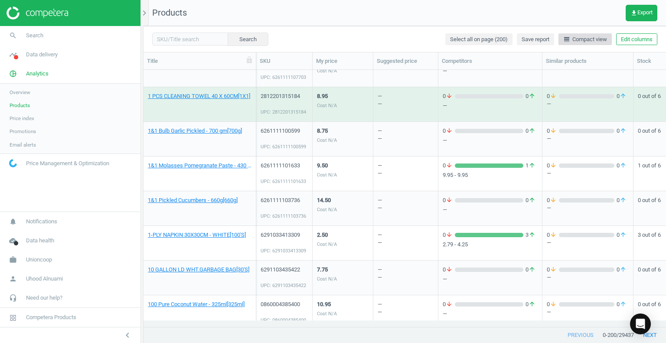
click at [581, 40] on span "line_weight Compact view" at bounding box center [586, 40] width 44 height 8
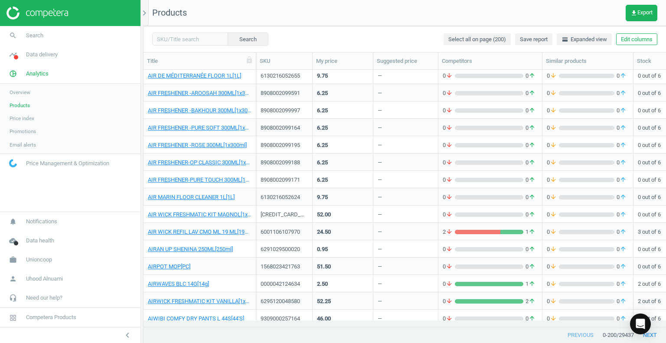
scroll to position [3220, 0]
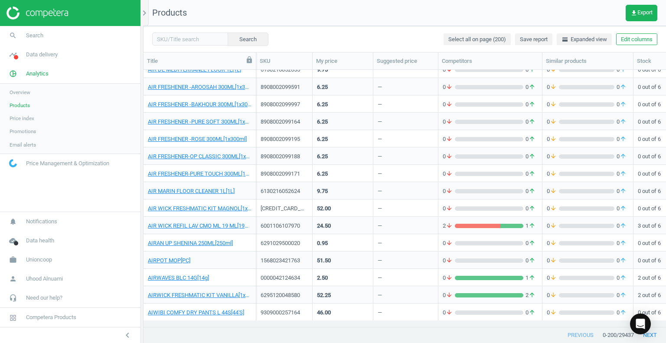
click at [251, 60] on icon at bounding box center [249, 59] width 5 height 7
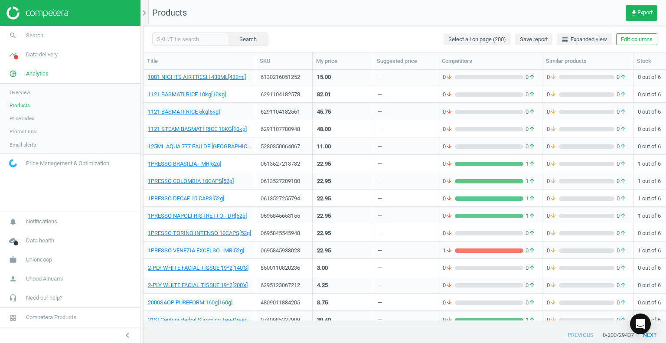
scroll to position [0, 0]
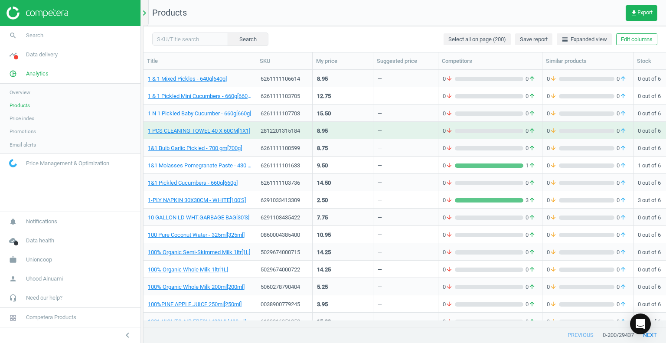
click at [145, 11] on icon "chevron_right" at bounding box center [144, 13] width 10 height 10
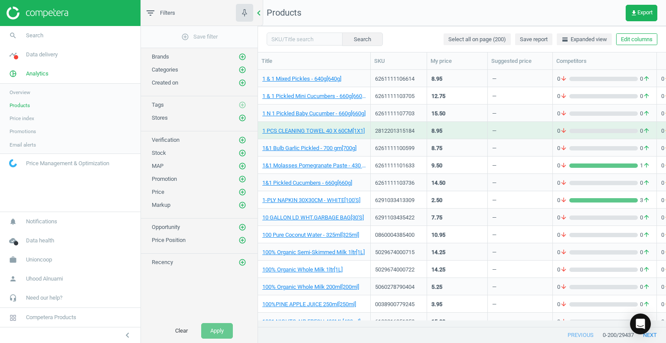
click at [263, 11] on icon "chevron_left" at bounding box center [259, 13] width 10 height 10
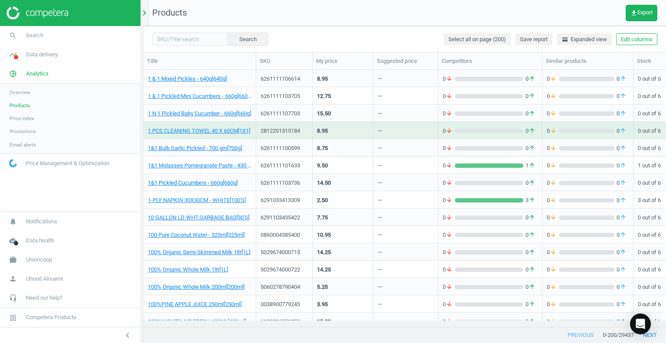
click at [143, 15] on icon "chevron_right" at bounding box center [144, 13] width 10 height 10
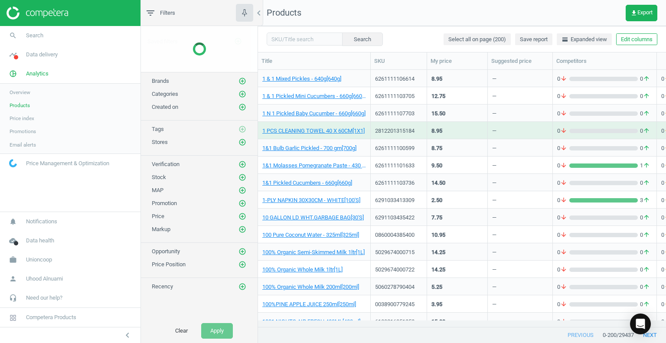
scroll to position [244, 402]
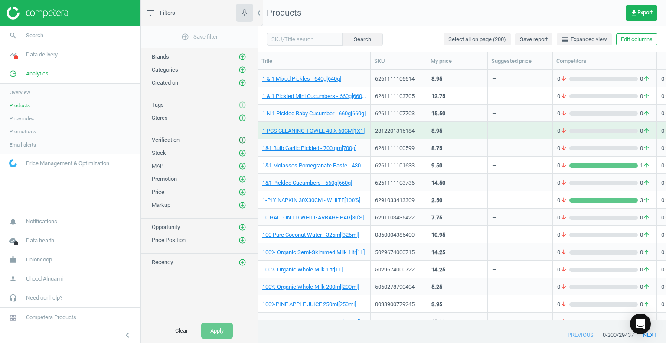
click at [246, 137] on icon "add_circle_outline" at bounding box center [243, 140] width 8 height 8
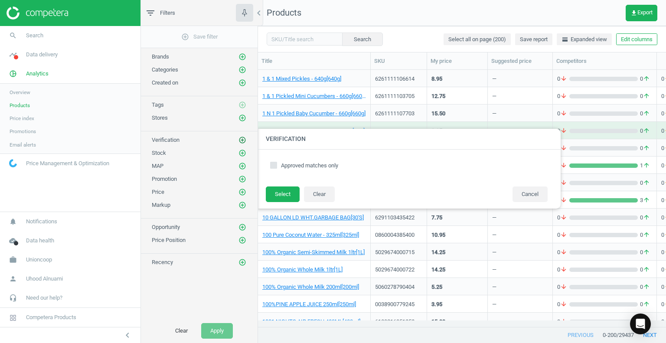
click at [246, 137] on icon "add_circle_outline" at bounding box center [243, 140] width 8 height 8
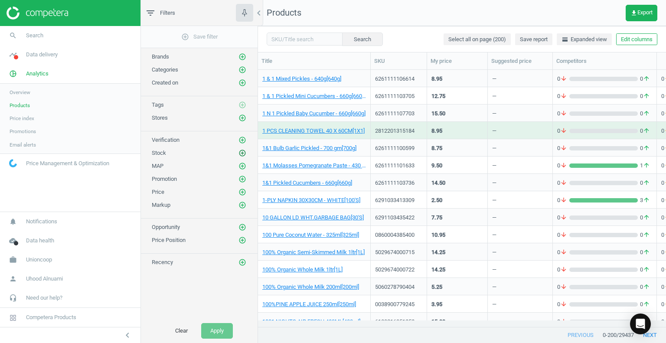
click at [240, 151] on icon "add_circle_outline" at bounding box center [243, 153] width 8 height 8
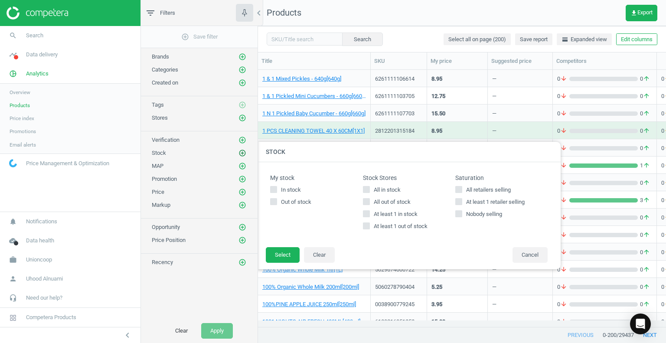
click at [240, 151] on icon "add_circle_outline" at bounding box center [243, 153] width 8 height 8
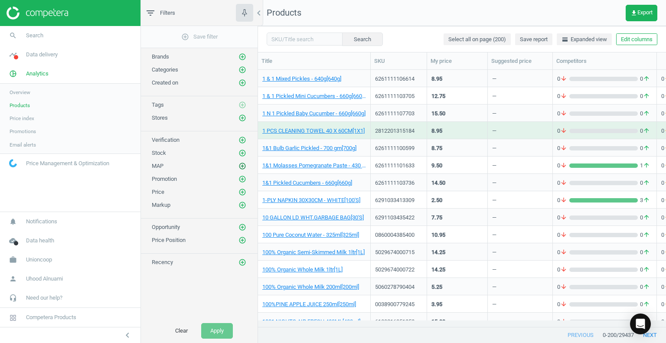
click at [246, 164] on icon "add_circle_outline" at bounding box center [243, 166] width 8 height 8
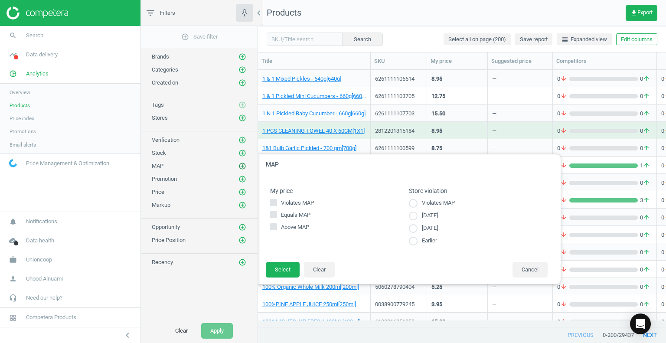
click at [246, 164] on icon "add_circle_outline" at bounding box center [243, 166] width 8 height 8
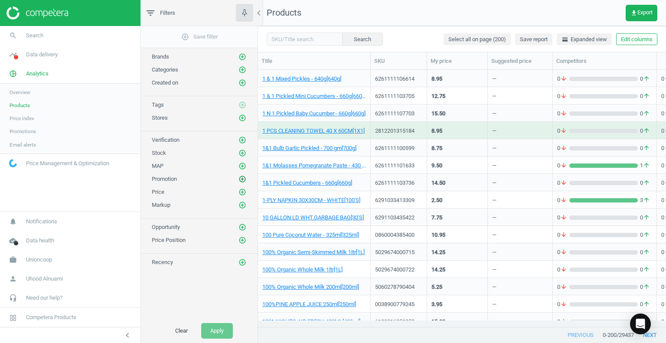
click at [239, 177] on icon "add_circle_outline" at bounding box center [243, 179] width 8 height 8
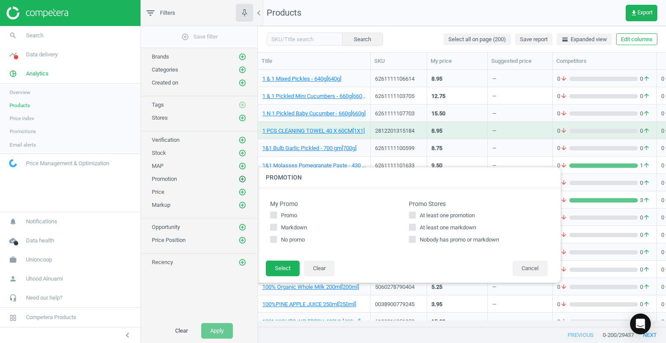
click at [239, 177] on icon "add_circle_outline" at bounding box center [243, 179] width 8 height 8
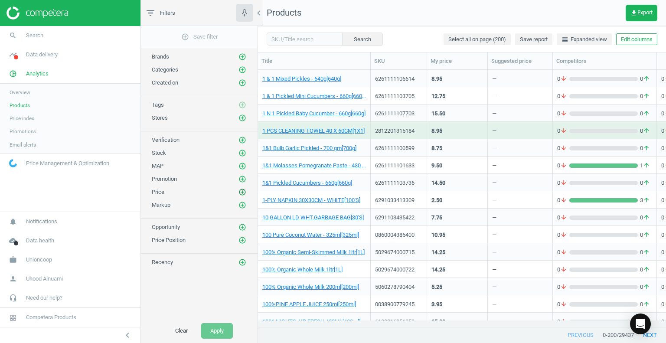
click at [245, 190] on icon "add_circle_outline" at bounding box center [243, 192] width 8 height 8
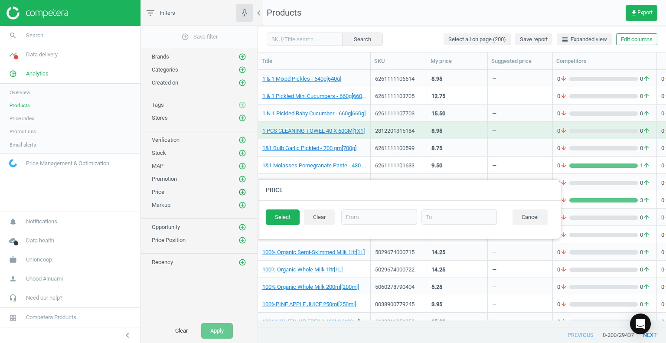
click at [245, 190] on icon "add_circle_outline" at bounding box center [243, 192] width 8 height 8
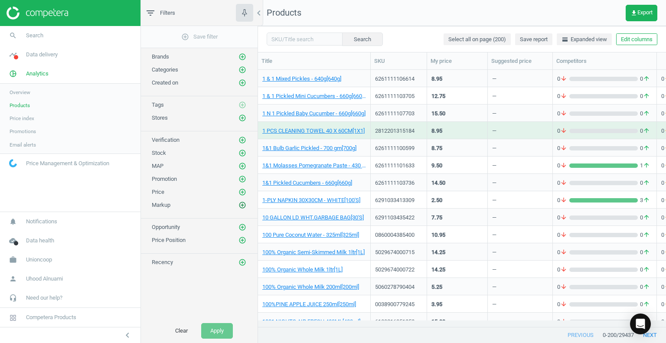
click at [243, 201] on icon "add_circle_outline" at bounding box center [243, 205] width 8 height 8
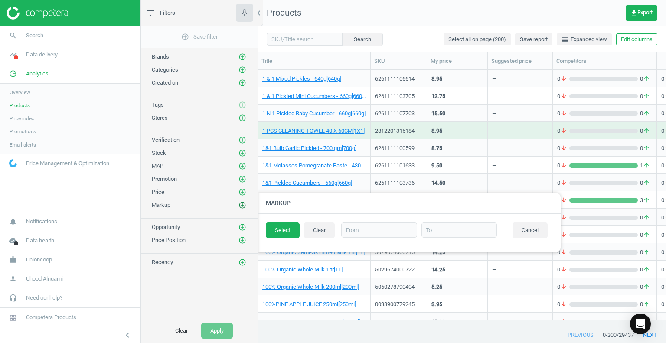
click at [241, 201] on icon "add_circle_outline" at bounding box center [243, 205] width 8 height 8
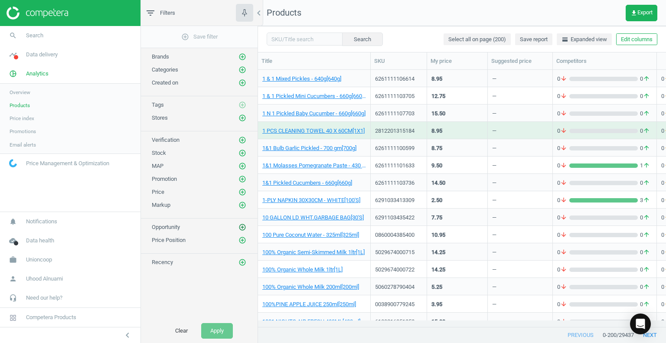
click at [242, 223] on icon "add_circle_outline" at bounding box center [243, 227] width 8 height 8
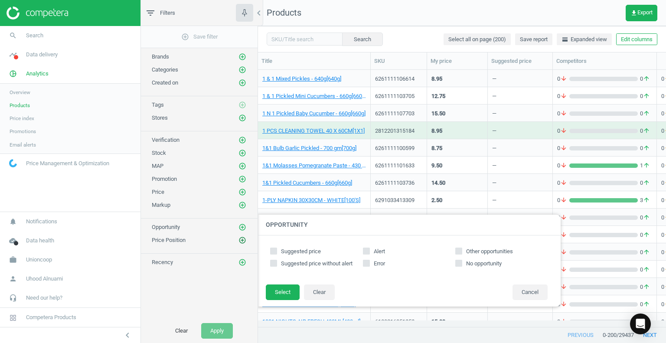
click at [239, 236] on icon "add_circle_outline" at bounding box center [243, 240] width 8 height 8
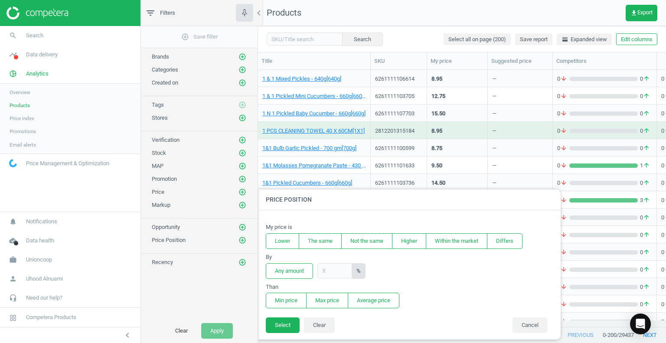
click at [237, 223] on div "Opportunity add_circle_outline" at bounding box center [199, 227] width 95 height 9
click at [243, 227] on icon "add_circle_outline" at bounding box center [243, 227] width 8 height 8
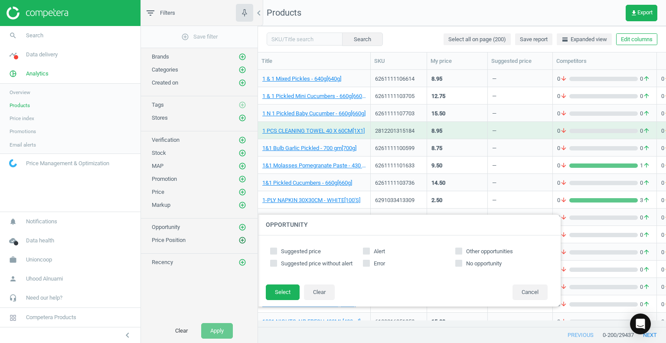
click at [241, 236] on icon "add_circle_outline" at bounding box center [243, 240] width 8 height 8
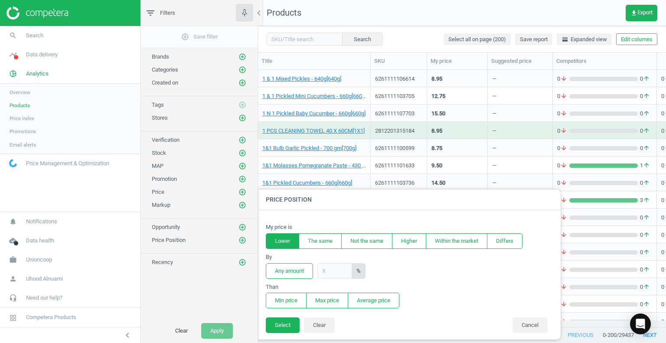
click at [287, 246] on button "Lower" at bounding box center [282, 241] width 33 height 16
click at [312, 239] on button "The same" at bounding box center [320, 241] width 43 height 16
click at [400, 236] on button "Higher" at bounding box center [409, 241] width 34 height 16
click at [326, 270] on input "text" at bounding box center [335, 270] width 35 height 15
click at [300, 272] on button "Any amount" at bounding box center [289, 271] width 47 height 16
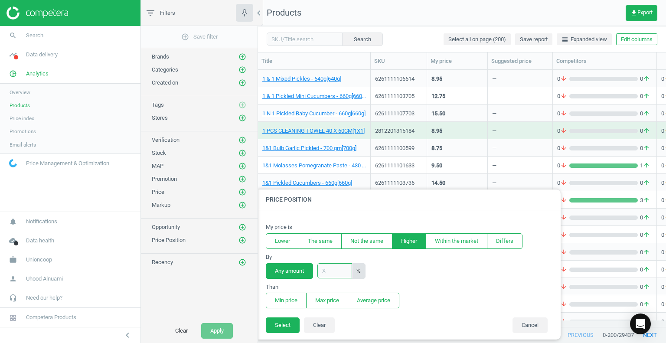
click at [338, 269] on input "text" at bounding box center [335, 270] width 35 height 15
click at [335, 272] on input "text" at bounding box center [335, 270] width 35 height 15
drag, startPoint x: 337, startPoint y: 272, endPoint x: 283, endPoint y: 271, distance: 53.4
click at [283, 271] on div "Any amount 2 %" at bounding box center [316, 271] width 100 height 16
type input "3"
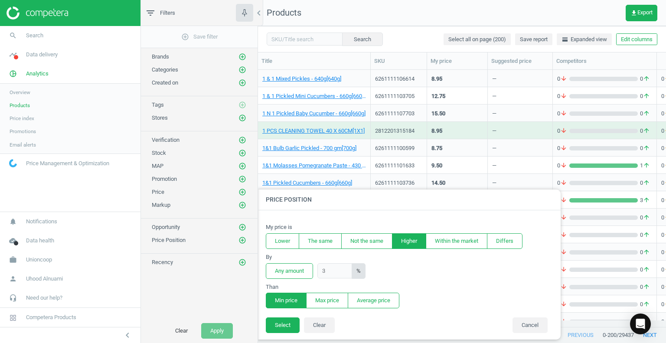
click at [281, 302] on button "Min price" at bounding box center [286, 301] width 41 height 16
click at [280, 323] on button "Select" at bounding box center [283, 326] width 34 height 16
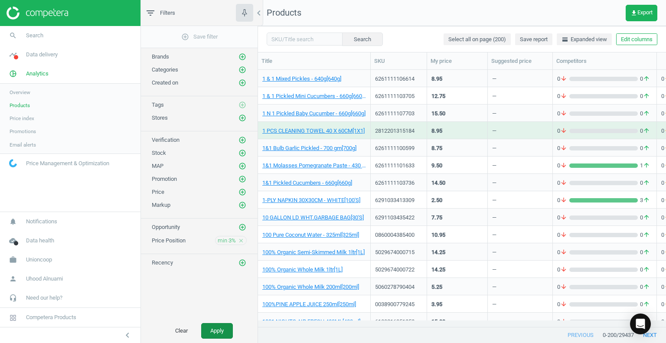
click at [218, 329] on button "Apply" at bounding box center [217, 331] width 32 height 16
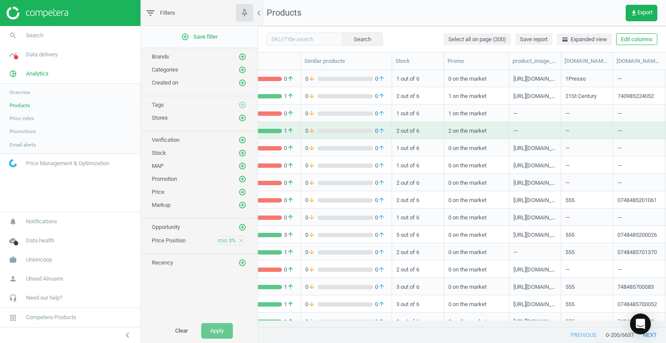
click at [482, 328] on div at bounding box center [462, 327] width 408 height 1
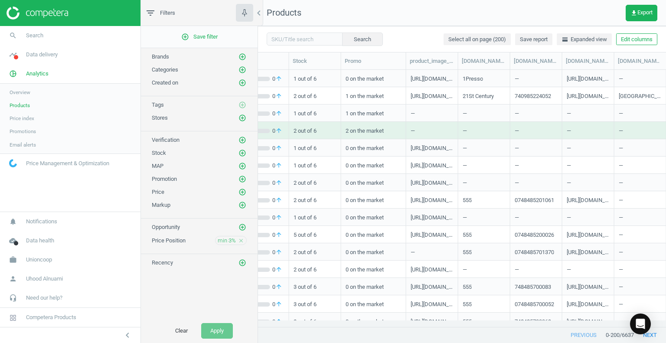
click at [482, 328] on div at bounding box center [462, 327] width 408 height 1
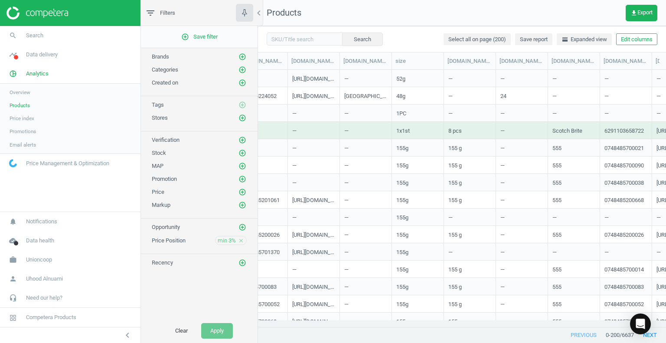
click at [482, 328] on div at bounding box center [462, 327] width 408 height 1
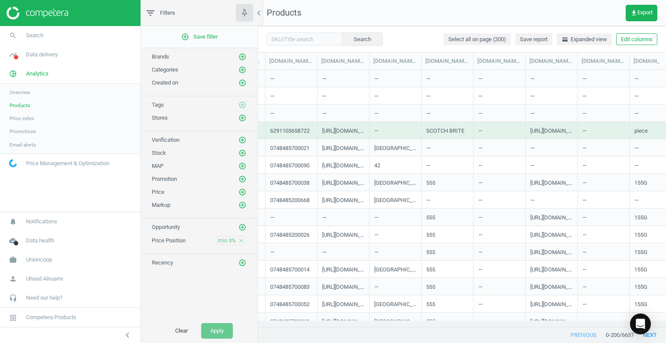
click at [482, 328] on div at bounding box center [462, 327] width 408 height 1
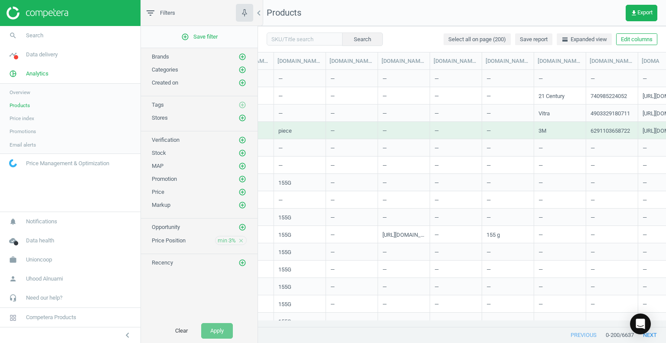
scroll to position [0, 1781]
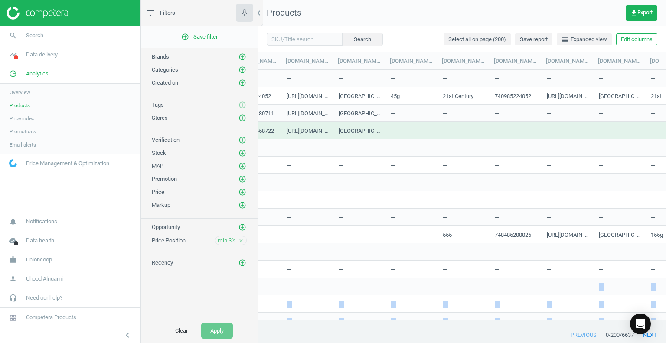
drag, startPoint x: 482, startPoint y: 328, endPoint x: 592, endPoint y: 292, distance: 115.9
click at [591, 292] on div "Title SKU My price Suggested price Competitors Similar products Stock Promo pro…" at bounding box center [462, 190] width 408 height 275
click at [485, 340] on div "previous 0 - 200 / 6637 next" at bounding box center [462, 336] width 408 height 16
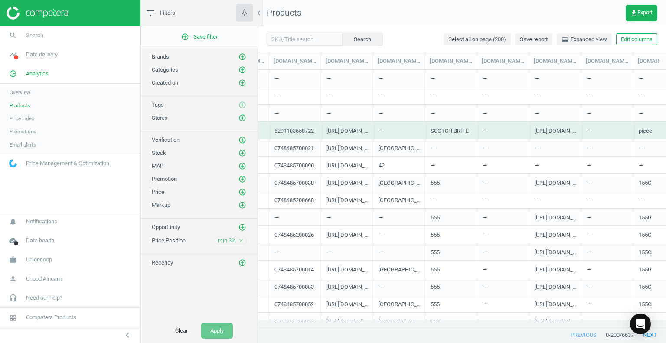
scroll to position [0, 0]
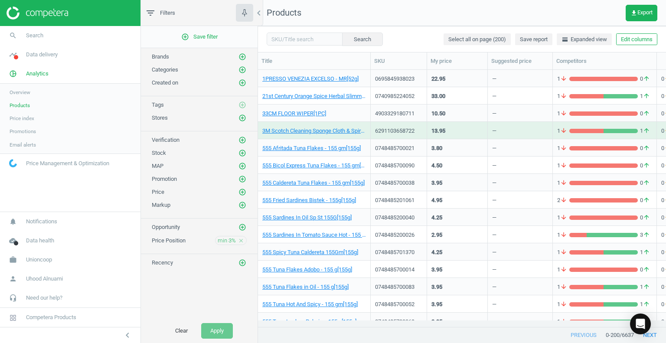
click at [17, 10] on img at bounding box center [38, 13] width 62 height 13
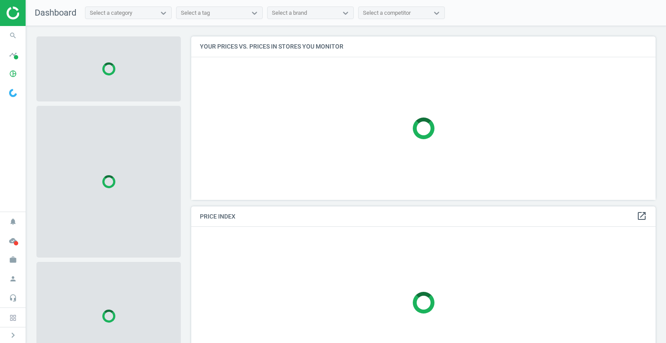
scroll to position [177, 471]
click at [16, 55] on icon "timeline" at bounding box center [13, 54] width 16 height 16
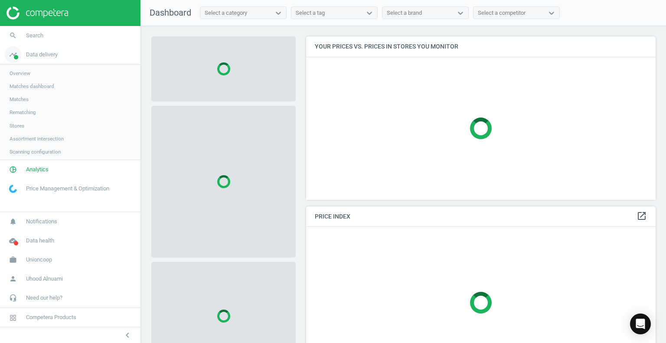
scroll to position [4, 4]
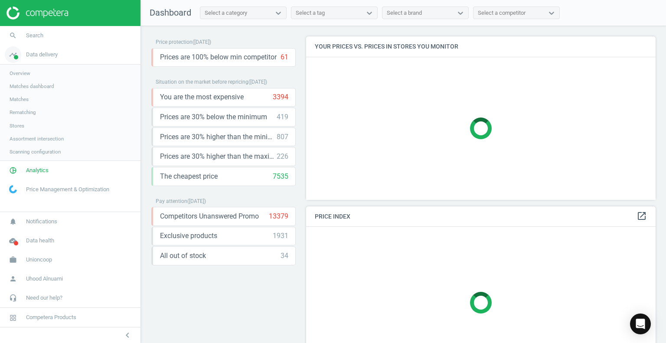
click at [18, 55] on icon "timeline" at bounding box center [13, 54] width 16 height 16
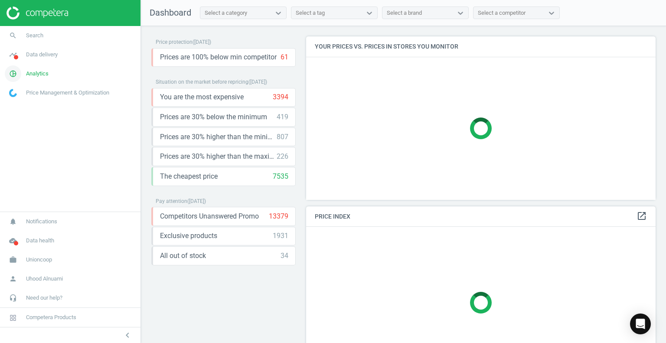
click at [13, 74] on icon "pie_chart_outlined" at bounding box center [13, 74] width 16 height 16
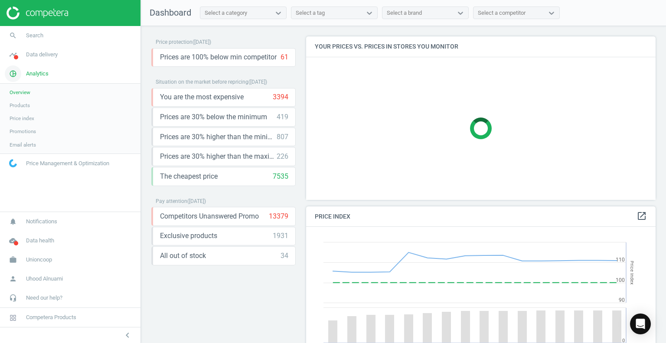
scroll to position [213, 357]
click at [15, 163] on img at bounding box center [13, 163] width 8 height 8
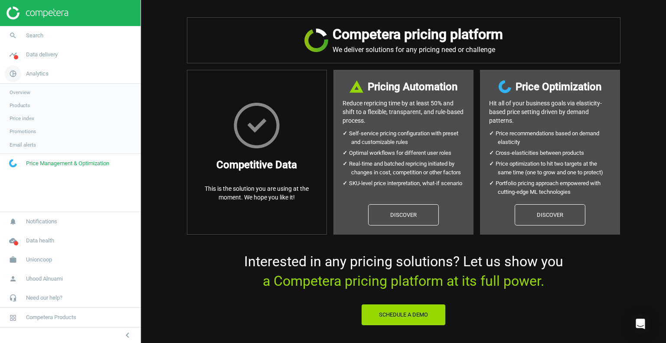
click at [12, 70] on icon "pie_chart_outlined" at bounding box center [13, 74] width 16 height 16
click at [14, 57] on span at bounding box center [16, 57] width 4 height 4
click at [28, 73] on span "Overview" at bounding box center [20, 73] width 21 height 7
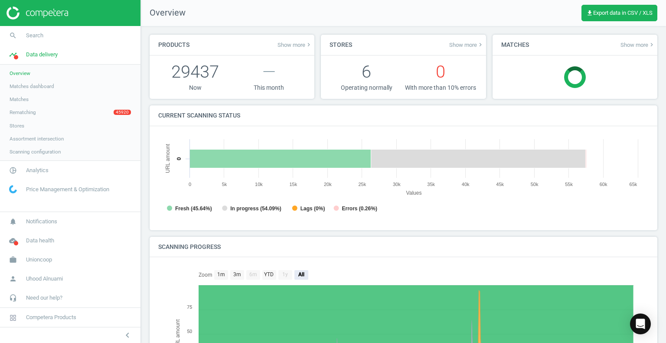
scroll to position [4, 4]
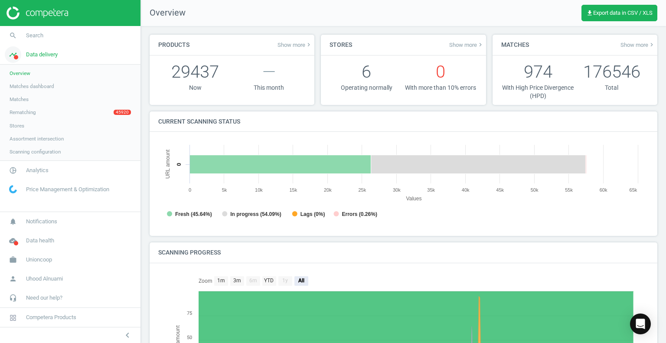
click at [13, 55] on icon "timeline" at bounding box center [13, 54] width 16 height 16
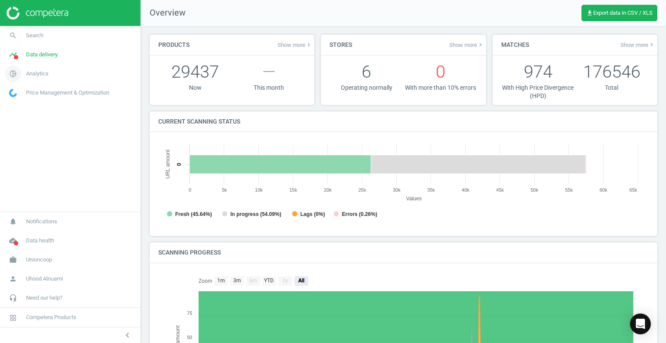
click at [10, 73] on icon "pie_chart_outlined" at bounding box center [13, 74] width 16 height 16
click at [15, 93] on span "Overview" at bounding box center [20, 92] width 21 height 7
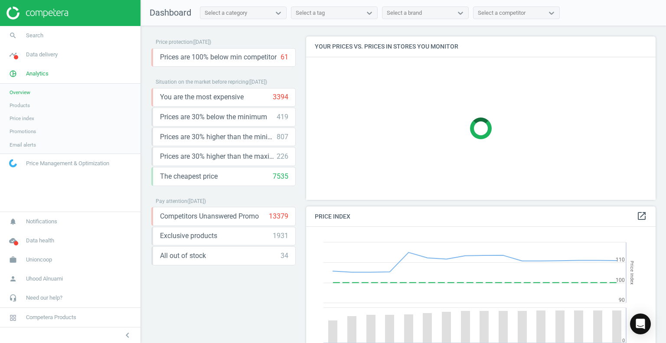
scroll to position [213, 357]
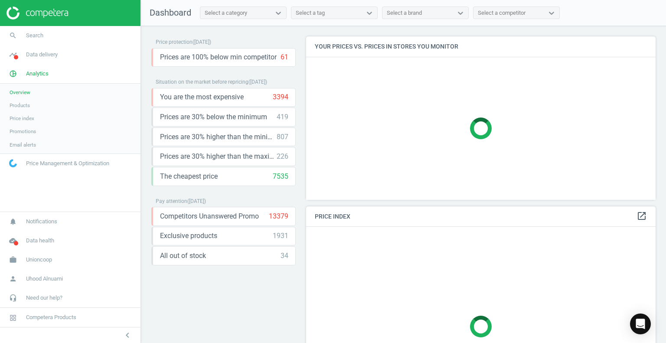
click at [20, 107] on span "Products" at bounding box center [20, 105] width 20 height 7
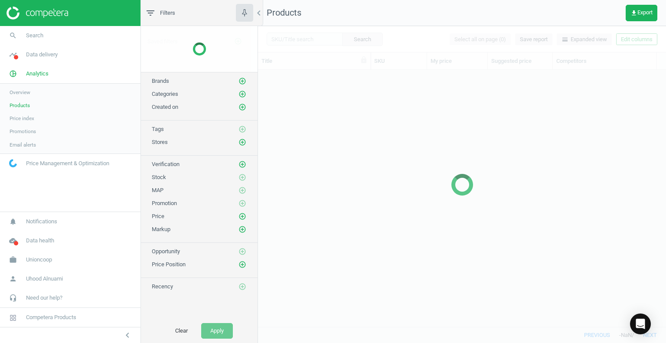
scroll to position [244, 402]
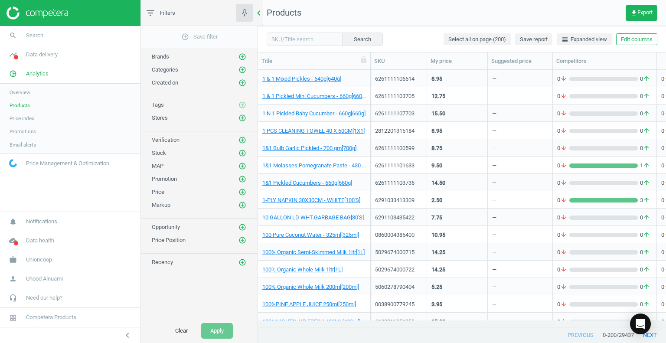
click at [259, 12] on icon "chevron_left" at bounding box center [259, 13] width 10 height 10
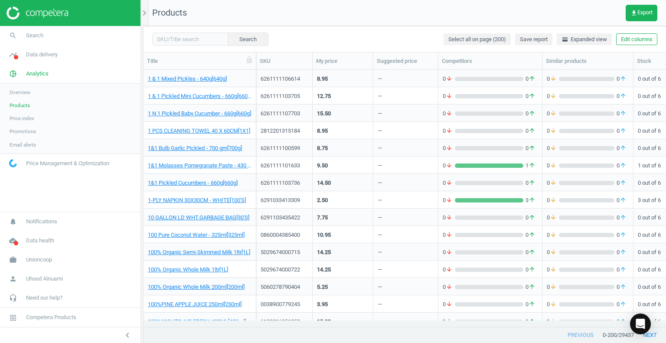
scroll to position [244, 516]
click at [144, 15] on icon "chevron_right" at bounding box center [144, 13] width 10 height 10
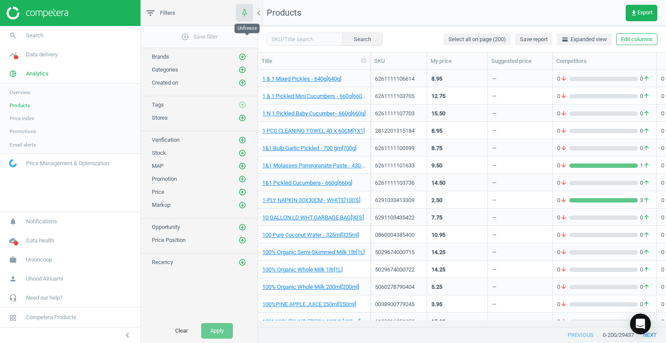
click at [244, 9] on icon "button" at bounding box center [244, 12] width 11 height 11
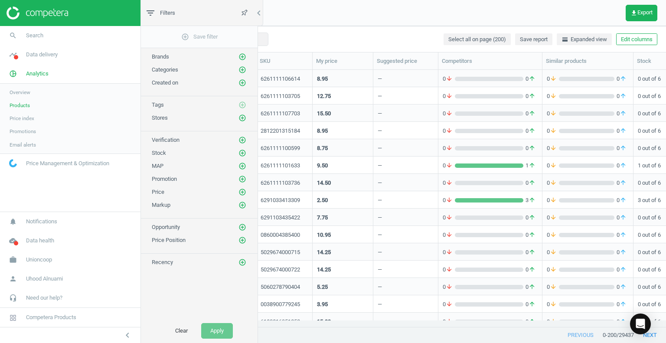
click at [26, 117] on span "Price index" at bounding box center [22, 118] width 25 height 7
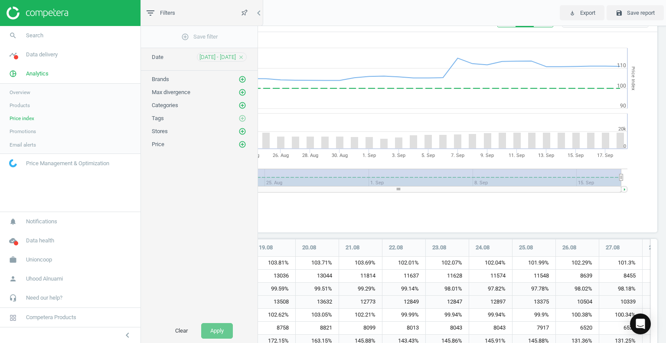
scroll to position [43, 0]
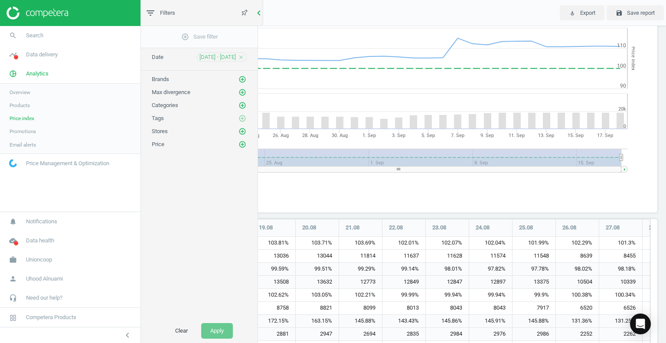
click at [258, 14] on icon "chevron_left" at bounding box center [259, 13] width 10 height 10
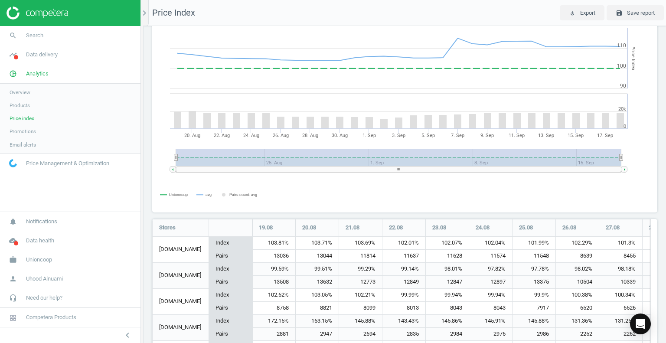
scroll to position [0, 0]
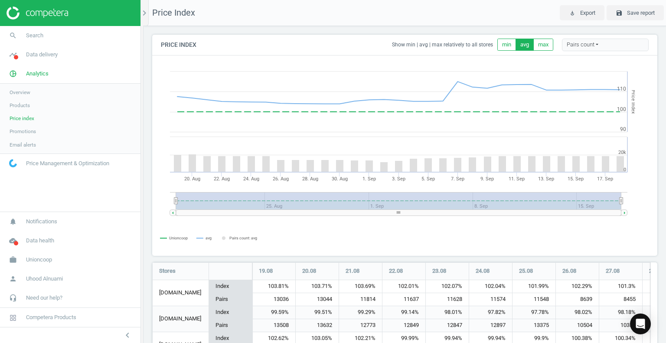
click at [34, 131] on span "Promotions" at bounding box center [23, 131] width 26 height 7
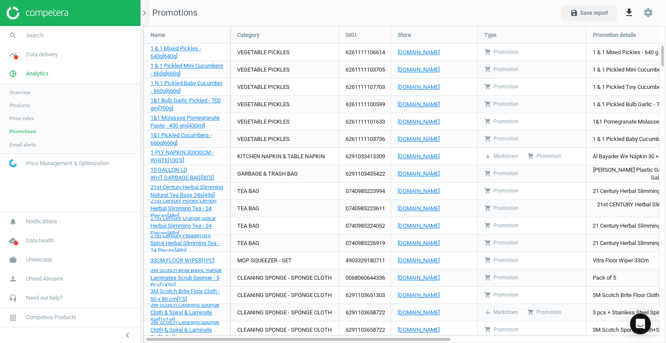
scroll to position [330, 536]
click at [26, 145] on span "Email alerts" at bounding box center [23, 144] width 26 height 7
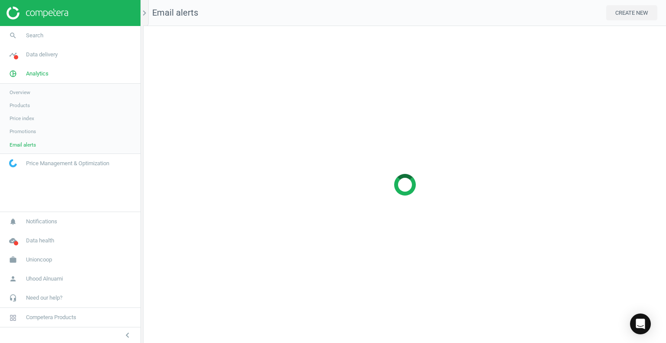
scroll to position [331, 536]
click at [647, 324] on div "Open Intercom Messenger" at bounding box center [641, 324] width 23 height 23
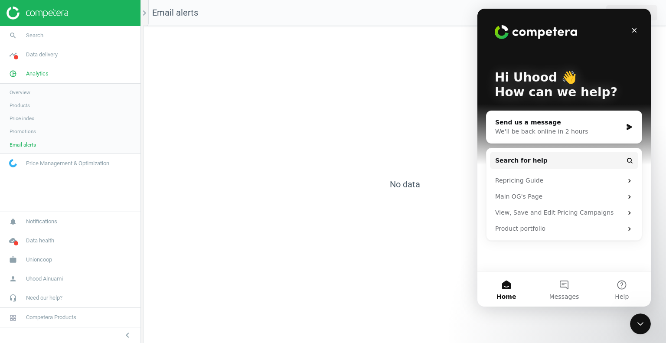
scroll to position [0, 0]
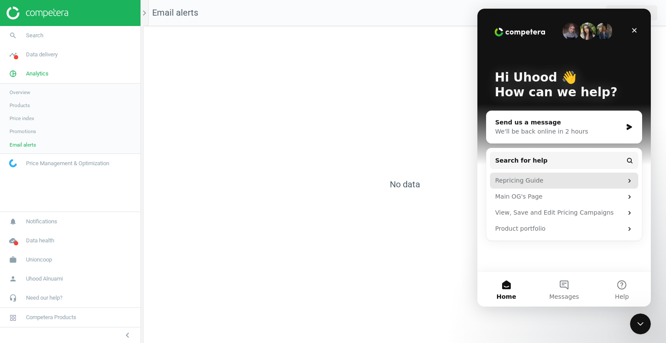
click at [539, 177] on div "Repricing Guide" at bounding box center [560, 180] width 128 height 9
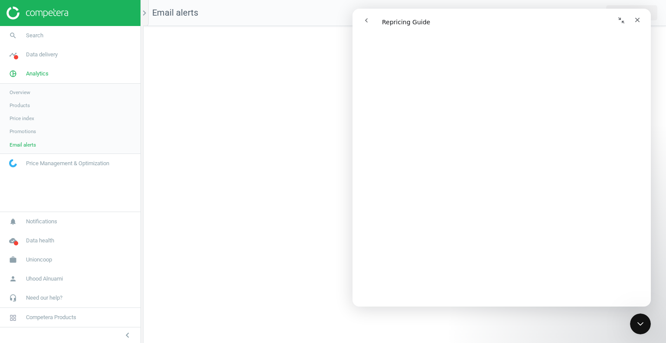
scroll to position [916, 0]
click at [368, 21] on icon "go back" at bounding box center [366, 20] width 7 height 7
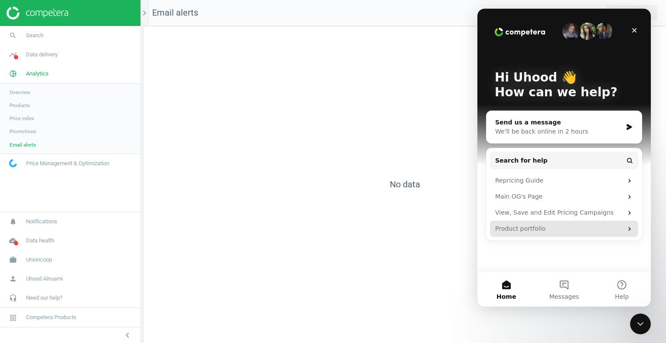
click at [534, 225] on div "Product portfolio" at bounding box center [560, 228] width 128 height 9
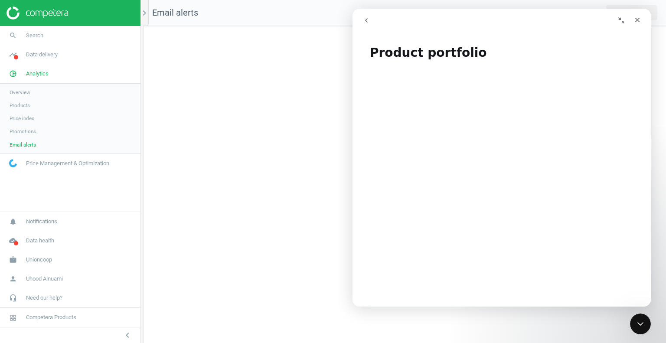
click at [613, 334] on div "No data" at bounding box center [405, 184] width 523 height 317
click at [632, 330] on div "Close Intercom Messenger" at bounding box center [639, 322] width 21 height 21
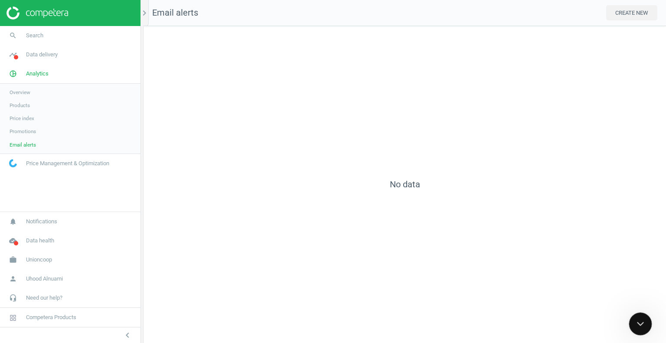
scroll to position [0, 0]
click at [638, 323] on icon "Open Intercom Messenger" at bounding box center [640, 323] width 14 height 14
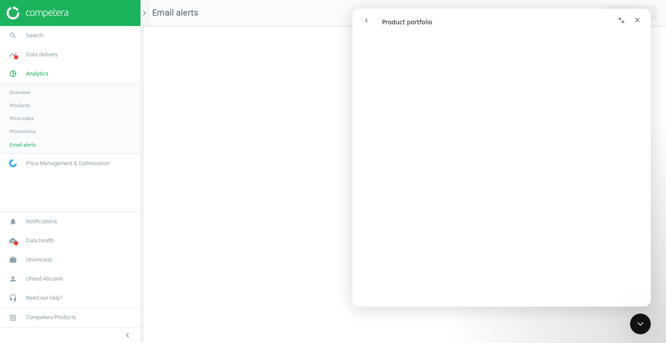
scroll to position [86, 0]
click at [366, 23] on icon "go back" at bounding box center [366, 20] width 7 height 7
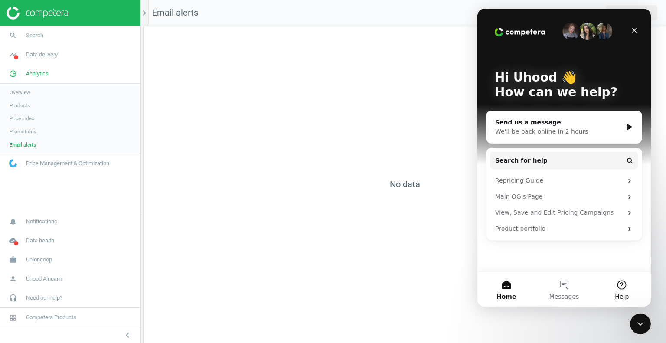
click at [623, 279] on button "Help" at bounding box center [623, 289] width 58 height 35
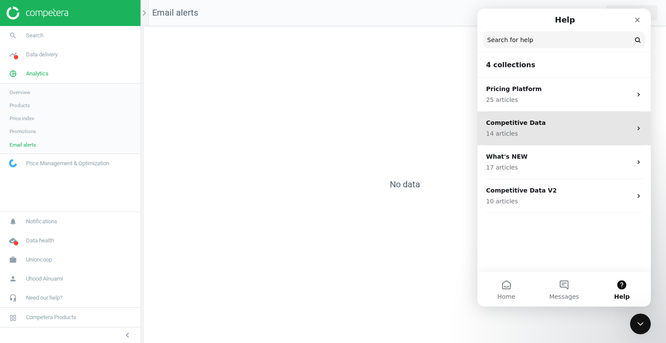
click at [521, 123] on p "Competitive Data" at bounding box center [559, 122] width 146 height 9
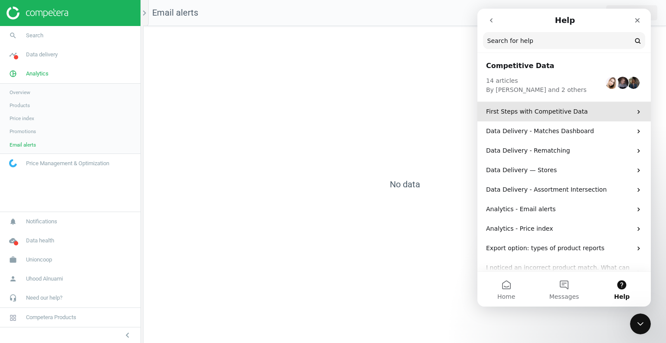
click at [544, 111] on p "First Steps with Competitive Data" at bounding box center [559, 111] width 146 height 9
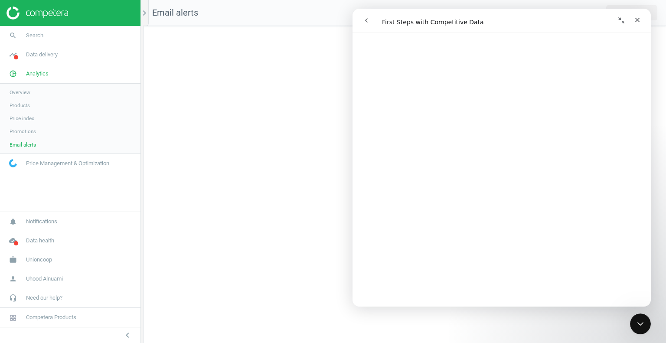
scroll to position [520, 0]
click at [367, 21] on icon "go back" at bounding box center [366, 20] width 3 height 4
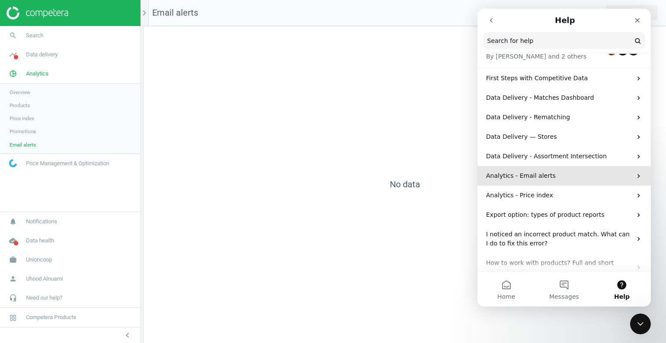
scroll to position [87, 0]
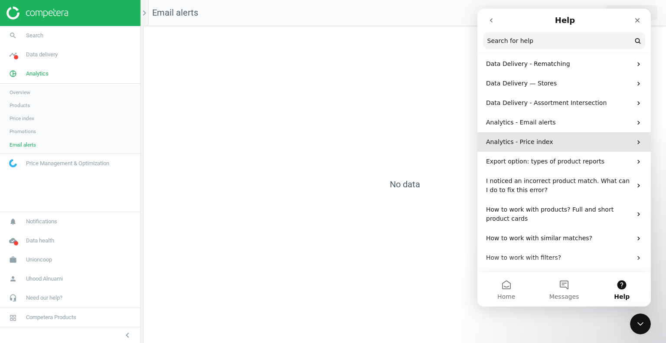
click at [535, 145] on p "Analytics - Price index" at bounding box center [559, 142] width 146 height 9
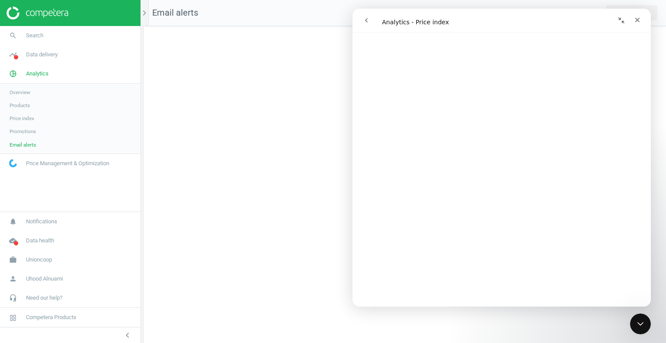
scroll to position [780, 0]
click at [627, 20] on button "Collapse window" at bounding box center [622, 20] width 16 height 16
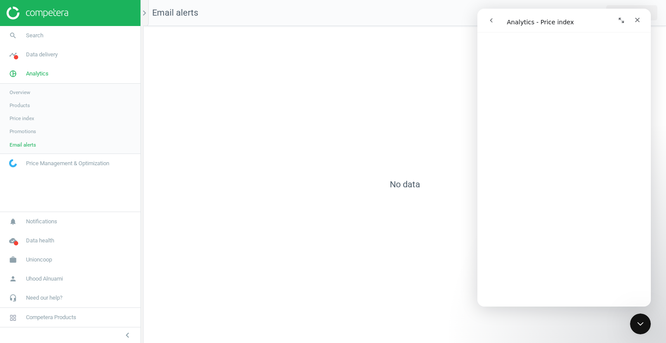
click at [627, 20] on button "Expand window" at bounding box center [622, 20] width 16 height 16
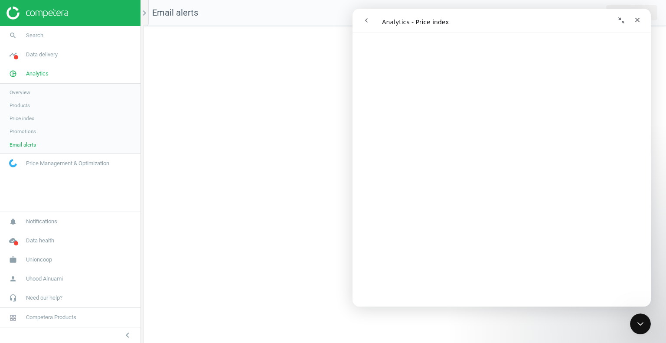
scroll to position [1357, 0]
click at [368, 27] on button "go back" at bounding box center [366, 20] width 16 height 16
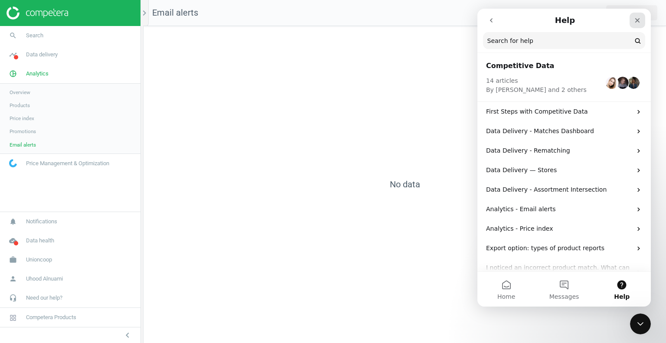
click at [638, 20] on icon "Close" at bounding box center [638, 20] width 5 height 5
